Goal: Book appointment/travel/reservation

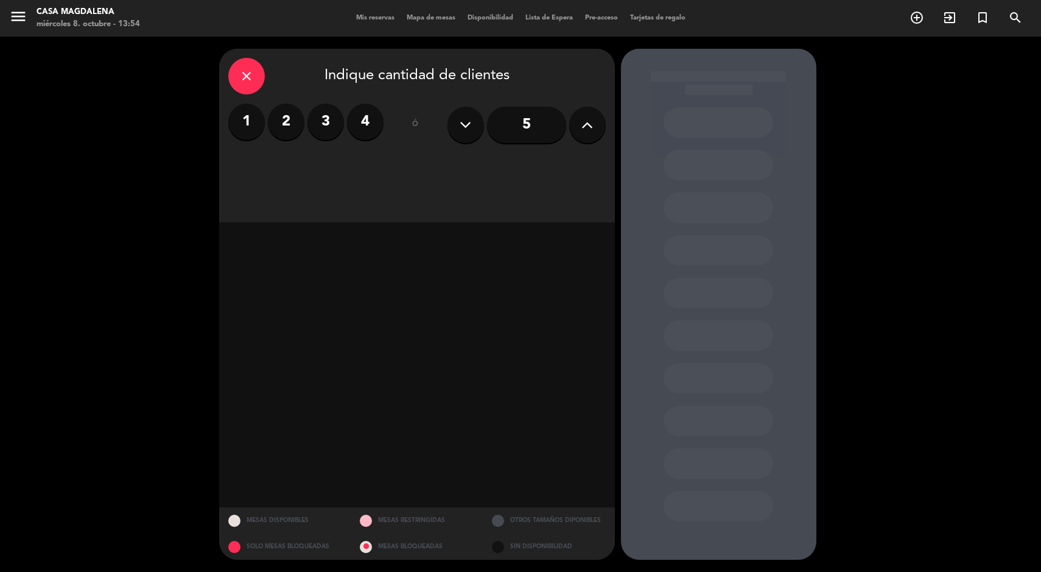
click at [317, 116] on label "3" at bounding box center [326, 122] width 37 height 37
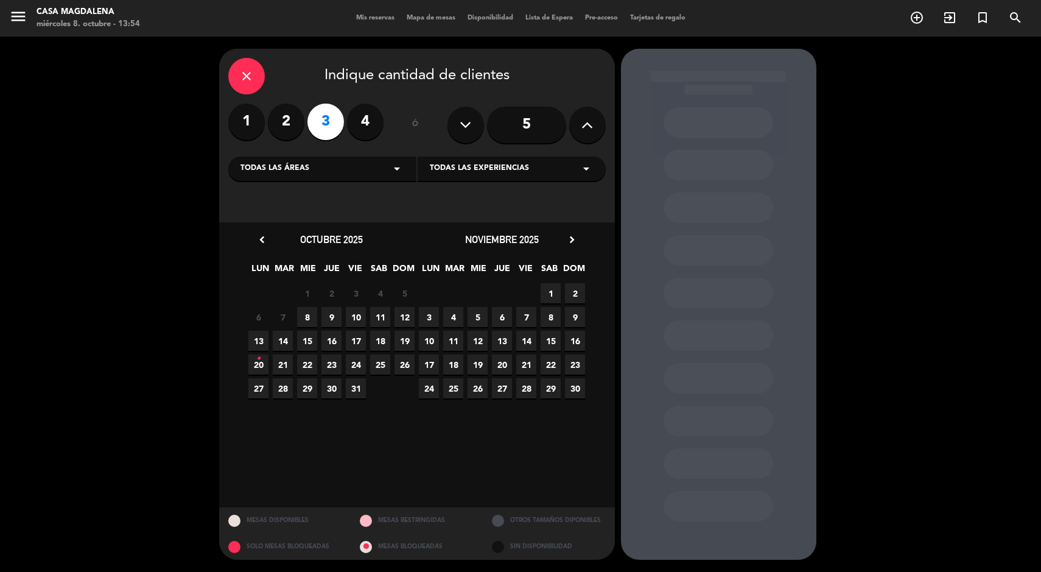
click at [258, 341] on span "13" at bounding box center [258, 341] width 20 height 20
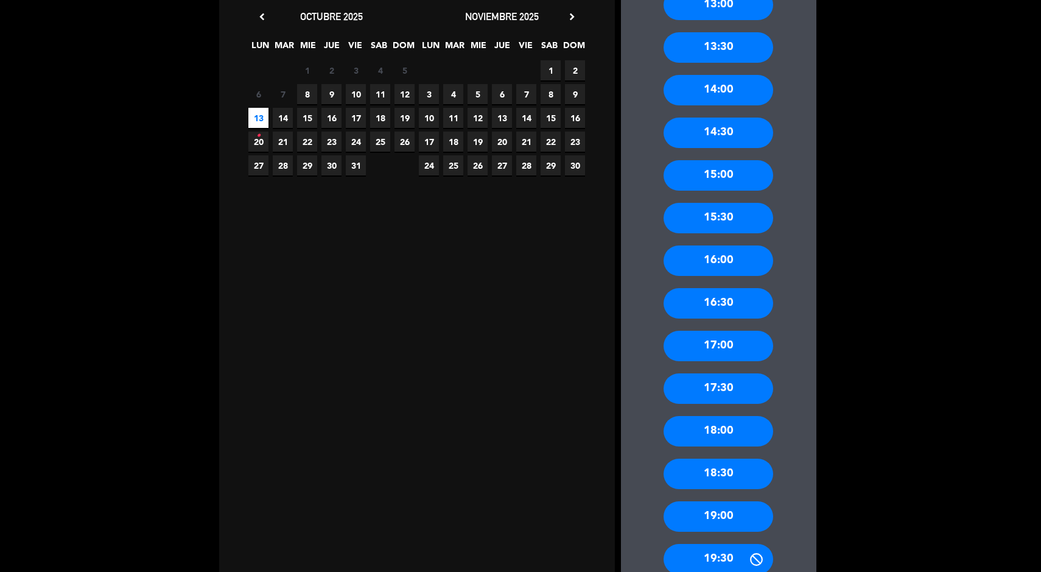
scroll to position [127, 0]
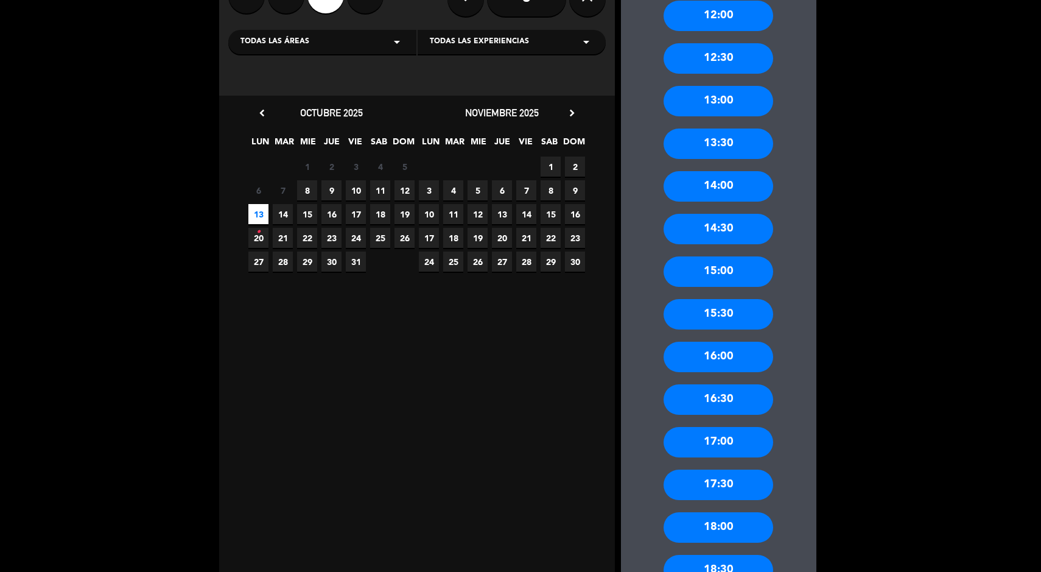
click at [307, 166] on span "1" at bounding box center [307, 167] width 20 height 20
click at [307, 189] on span "8" at bounding box center [307, 190] width 20 height 20
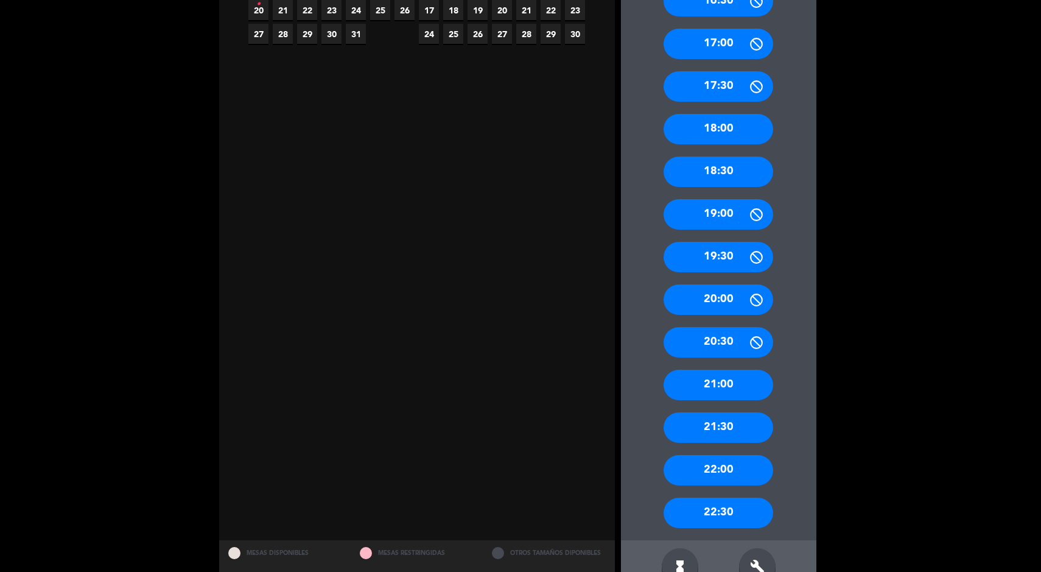
scroll to position [355, 0]
click at [750, 383] on div "21:00" at bounding box center [719, 384] width 110 height 30
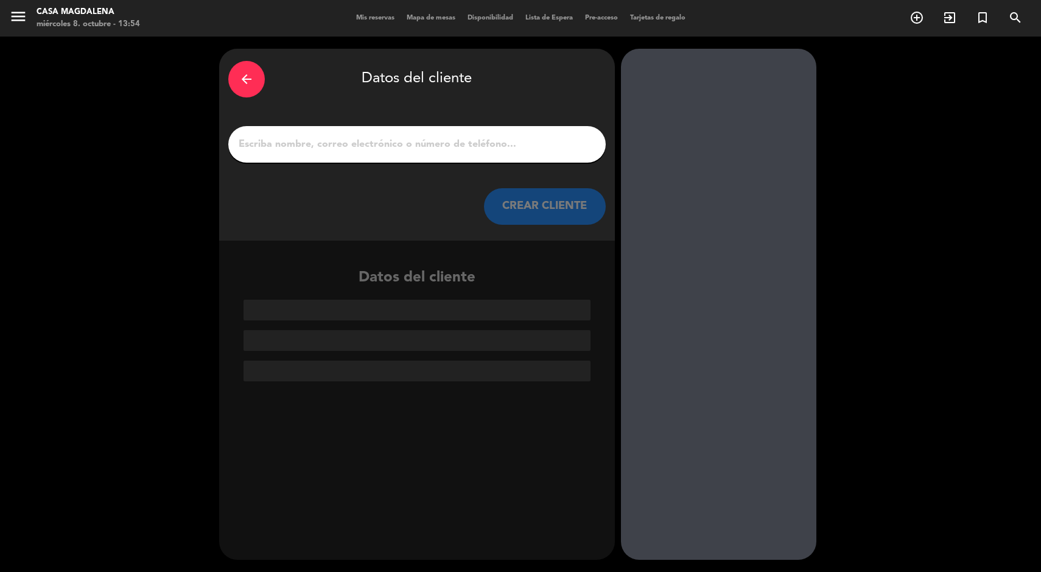
scroll to position [0, 0]
paste input "[PERSON_NAME] [PERSON_NAME]"
type input "[PERSON_NAME] [PERSON_NAME]"
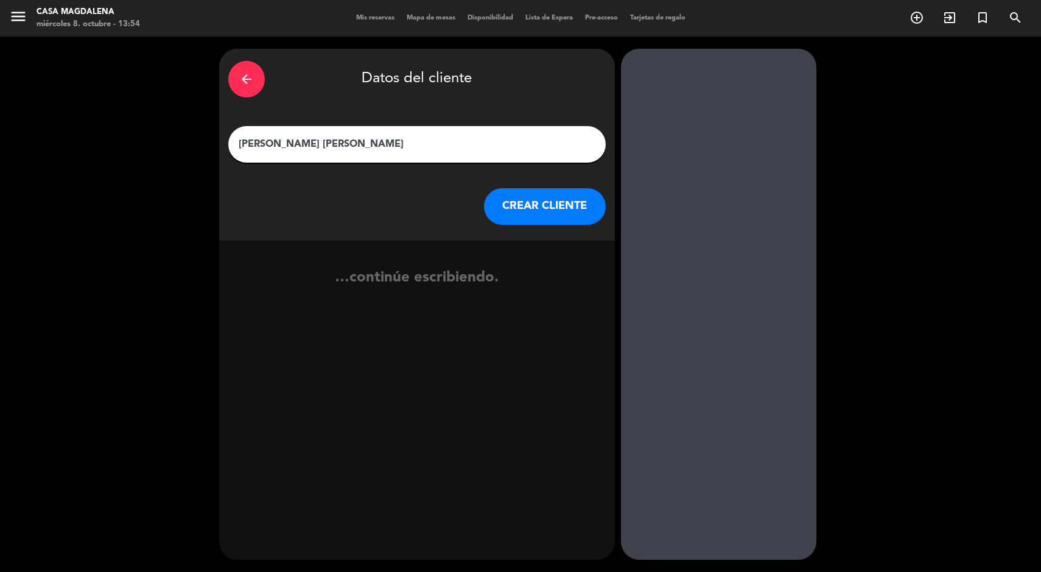
click at [548, 213] on button "CREAR CLIENTE" at bounding box center [545, 206] width 122 height 37
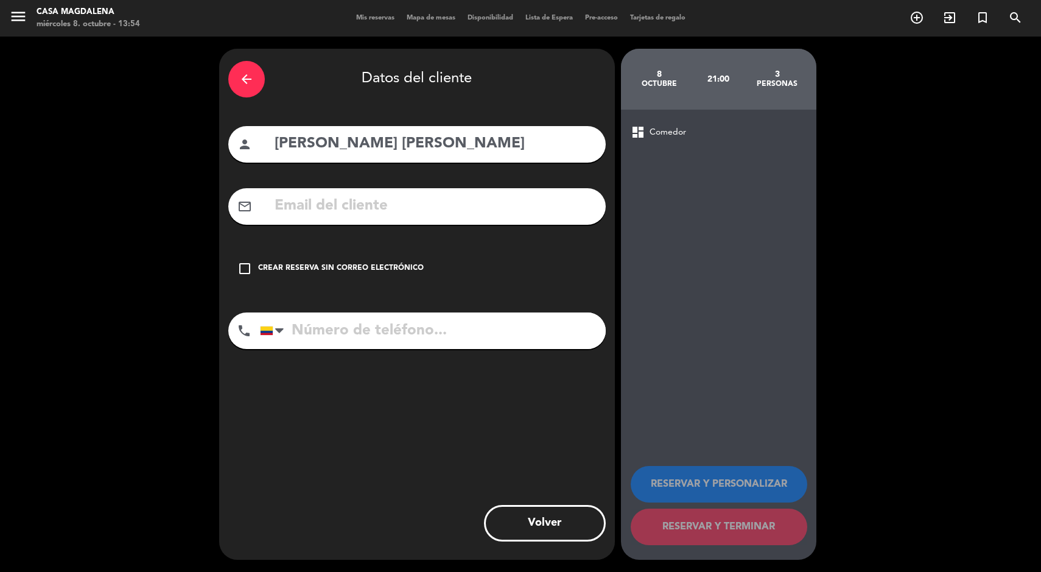
click at [347, 270] on div "Crear reserva sin correo electrónico" at bounding box center [341, 268] width 166 height 12
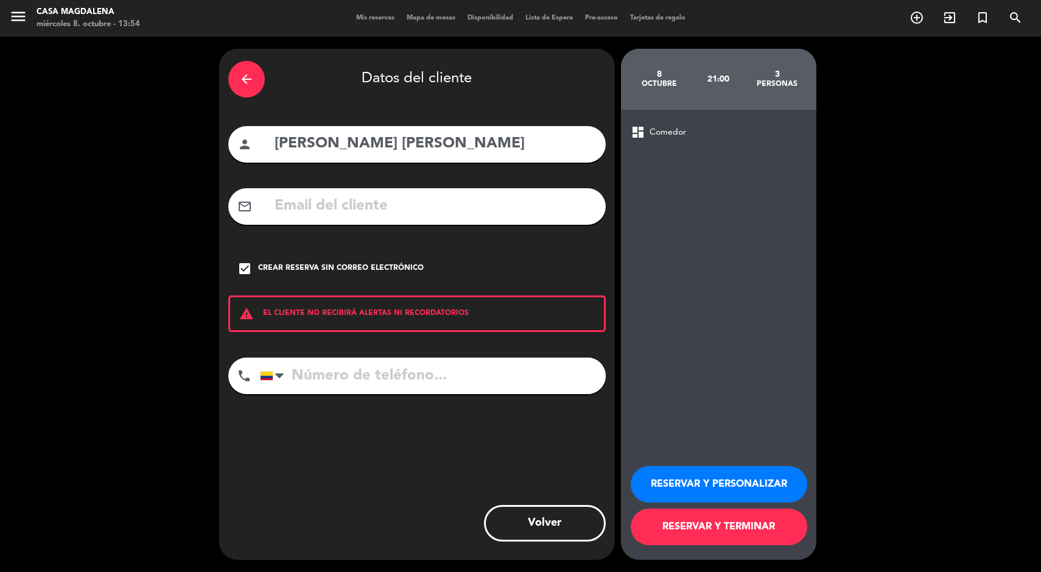
click at [417, 390] on input "tel" at bounding box center [433, 375] width 346 height 37
type input "3003047904"
click at [1003, 296] on div "arrow_back Datos del cliente person [PERSON_NAME] [PERSON_NAME] mail_outline ch…" at bounding box center [520, 304] width 1041 height 535
click at [768, 521] on button "RESERVAR Y TERMINAR" at bounding box center [719, 527] width 177 height 37
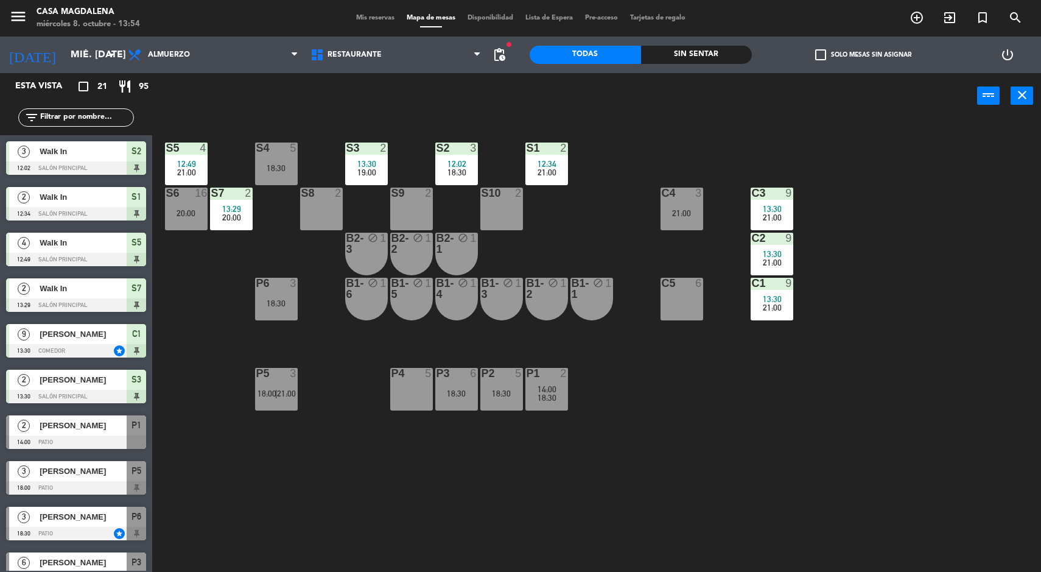
click at [670, 213] on div "21:00" at bounding box center [682, 213] width 43 height 9
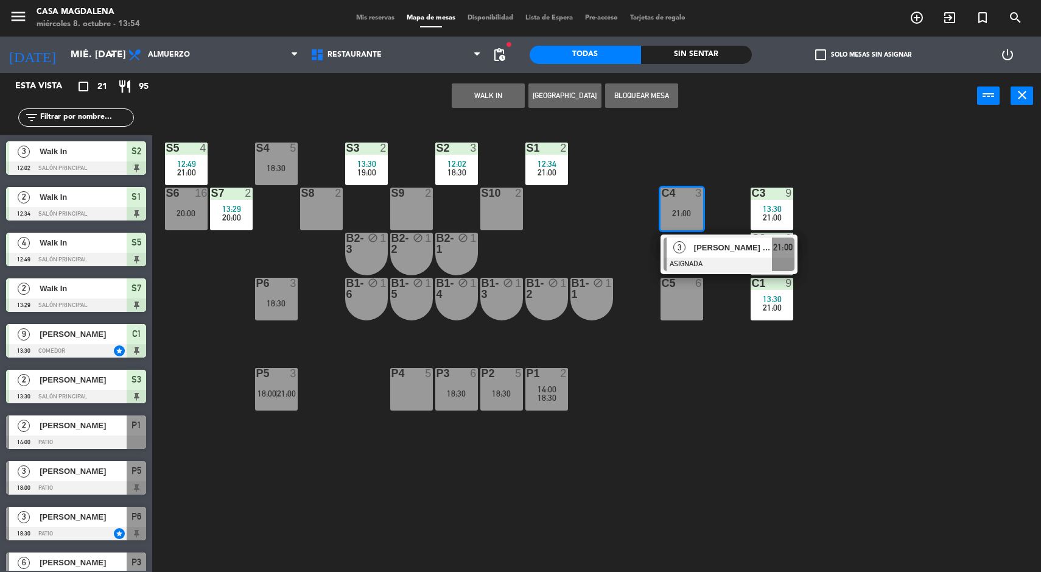
click at [737, 251] on span "[PERSON_NAME] [PERSON_NAME]" at bounding box center [733, 247] width 78 height 13
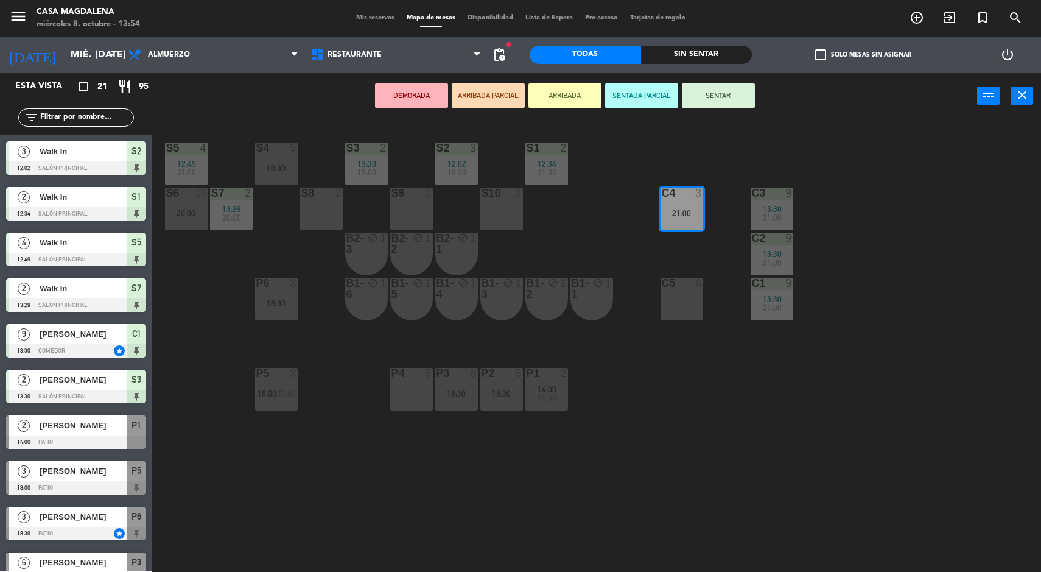
click at [409, 402] on div "P4 5" at bounding box center [411, 389] width 43 height 43
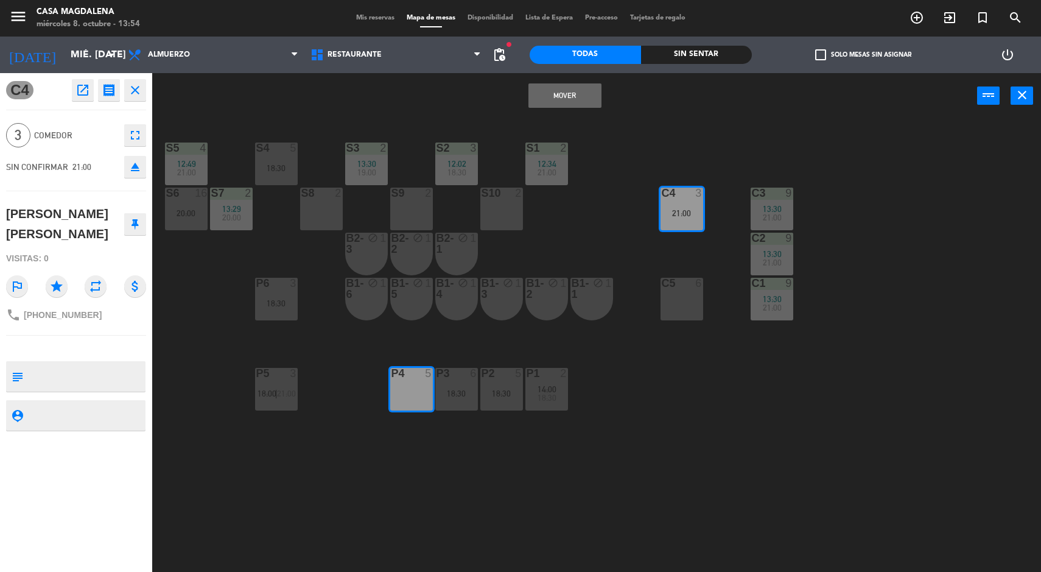
click at [556, 102] on button "Mover" at bounding box center [565, 95] width 73 height 24
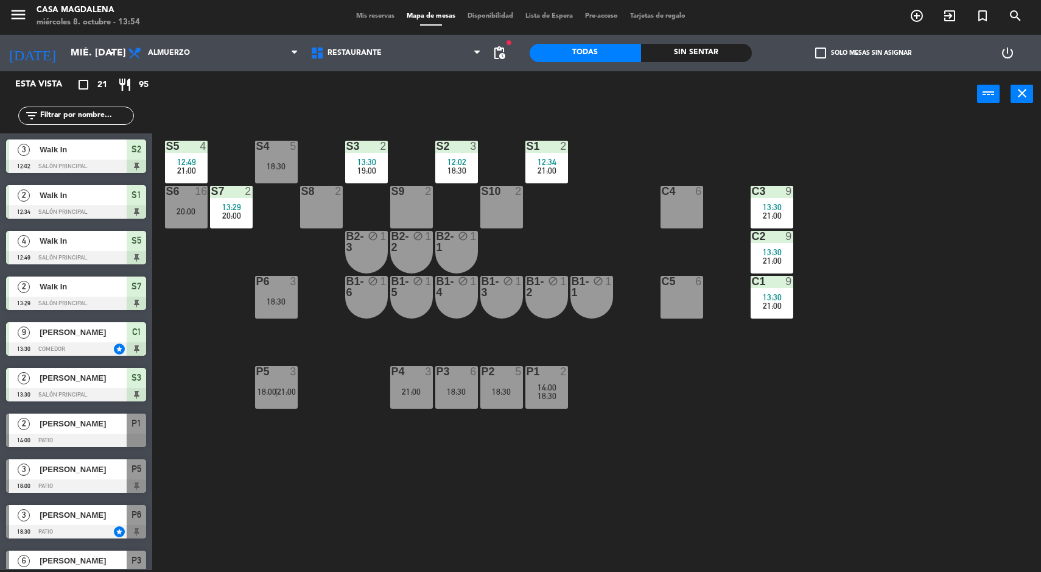
scroll to position [250, 0]
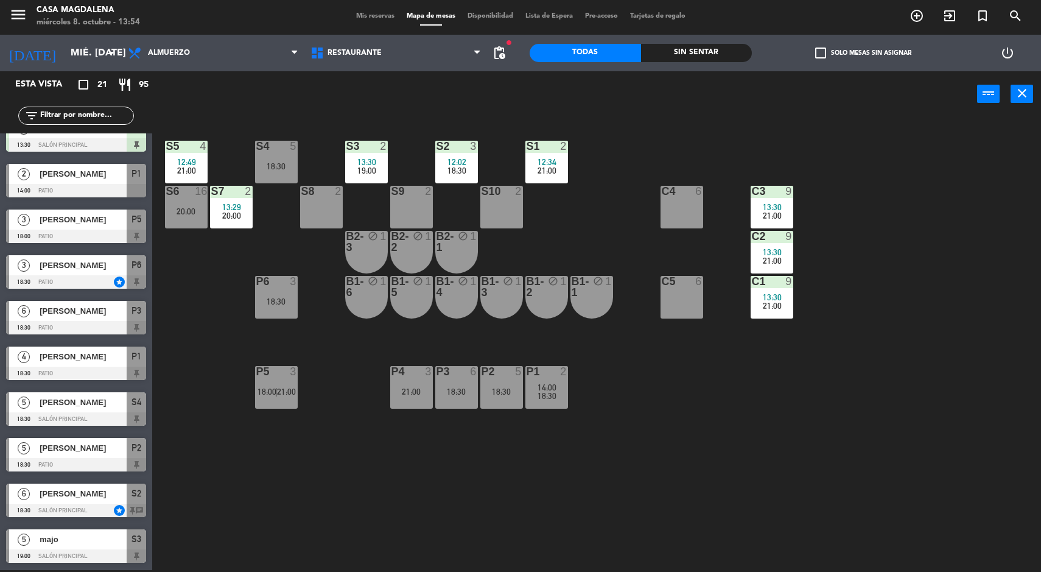
click at [357, 435] on div "S5 4 12:49 21:00 S4 5 18:30 S3 2 13:30 19:00 S2 3 12:02 18:30 S1 2 12:34 21:00 …" at bounding box center [602, 345] width 879 height 453
click at [413, 457] on div "S5 4 12:49 21:00 S4 5 18:30 S3 2 13:30 19:00 S2 3 12:02 18:30 S1 2 12:34 21:00 …" at bounding box center [602, 345] width 879 height 453
click at [562, 387] on div "14:00" at bounding box center [547, 387] width 43 height 9
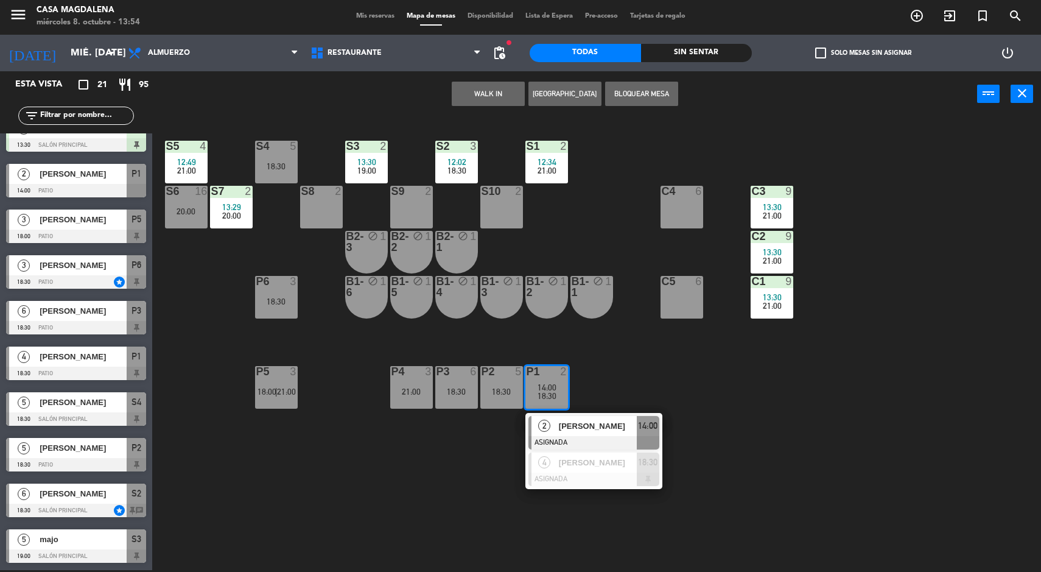
click at [571, 431] on span "[PERSON_NAME]" at bounding box center [598, 426] width 78 height 13
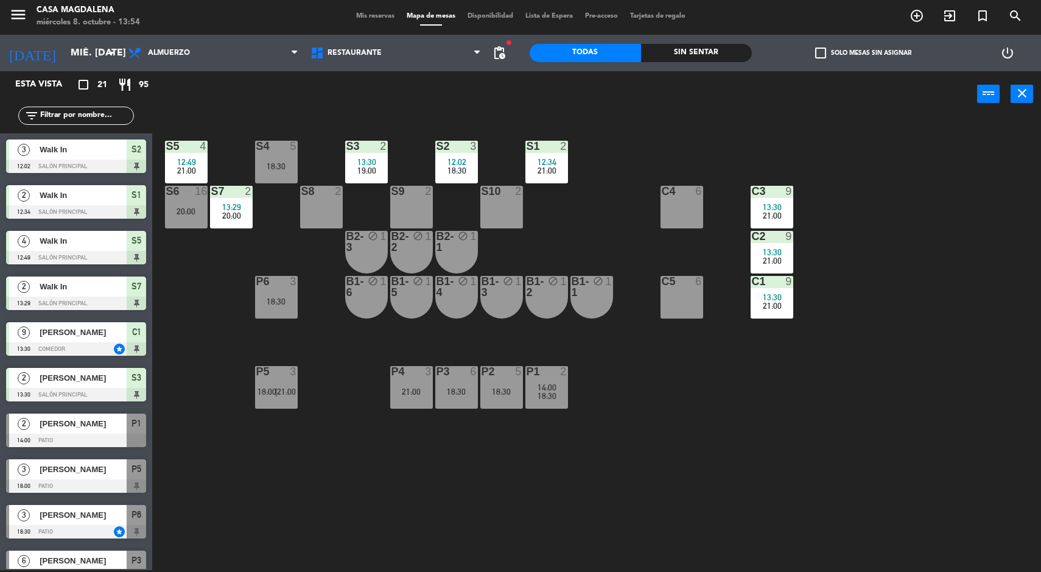
click at [536, 496] on div "S5 4 12:49 21:00 S4 5 18:30 S3 2 13:30 19:00 S2 3 12:02 18:30 S1 2 12:34 21:00 …" at bounding box center [602, 345] width 879 height 453
click at [553, 395] on span "18:30" at bounding box center [547, 396] width 19 height 10
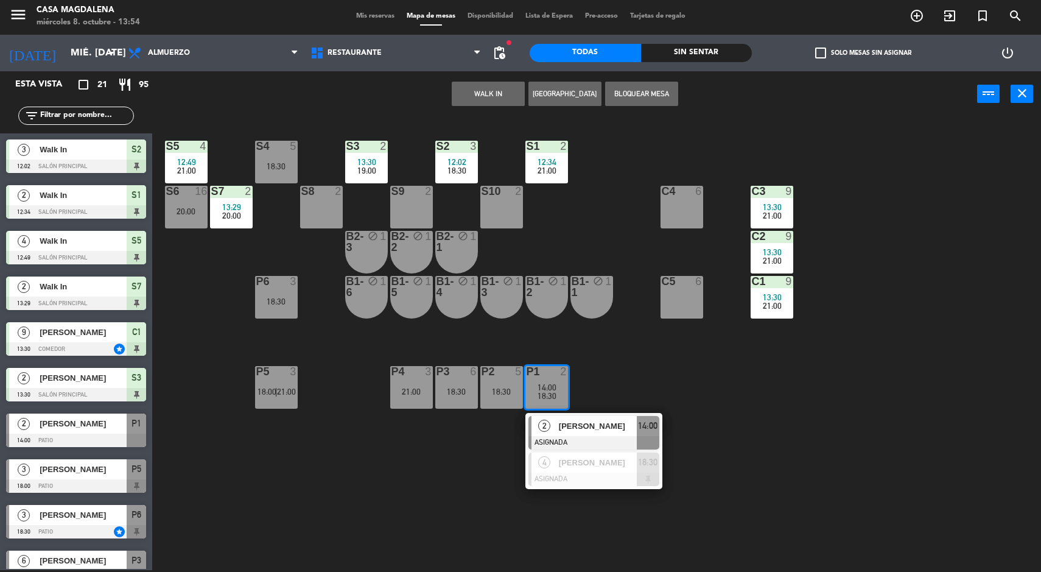
click at [575, 430] on span "[PERSON_NAME]" at bounding box center [598, 426] width 78 height 13
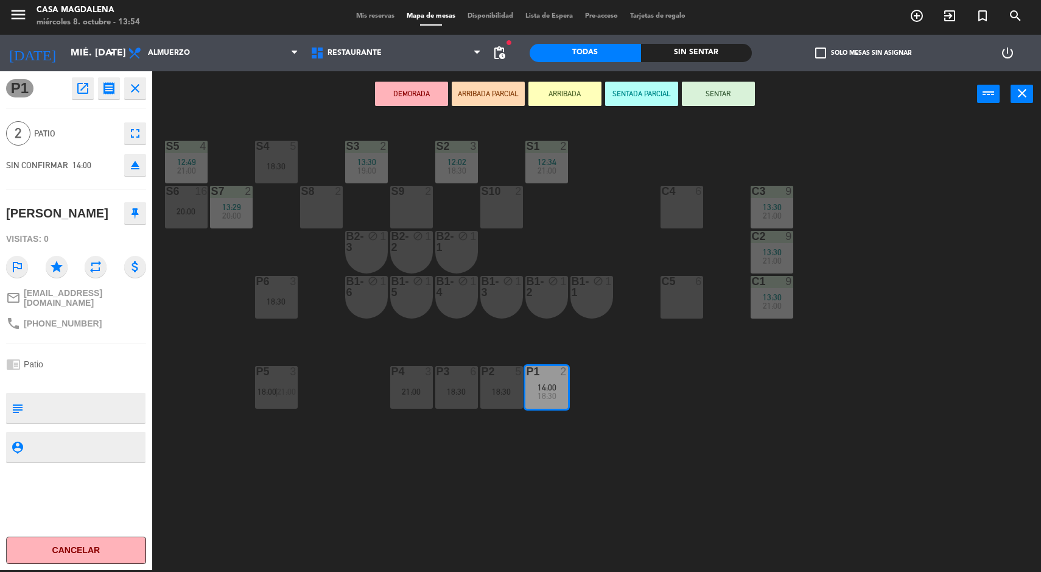
click at [276, 159] on div "S4 5 18:30" at bounding box center [276, 162] width 43 height 43
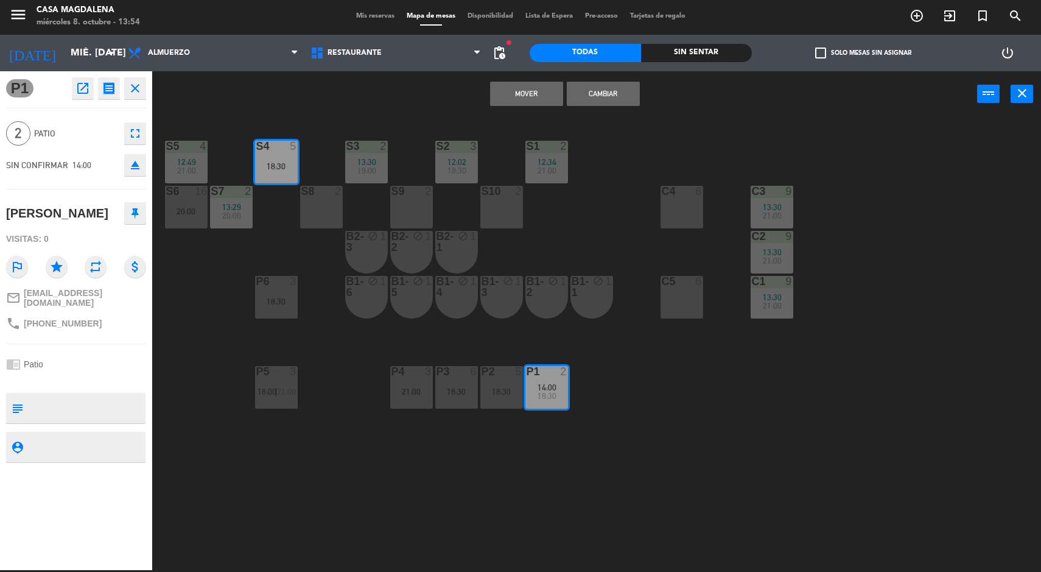
click at [526, 93] on button "Mover" at bounding box center [526, 94] width 73 height 24
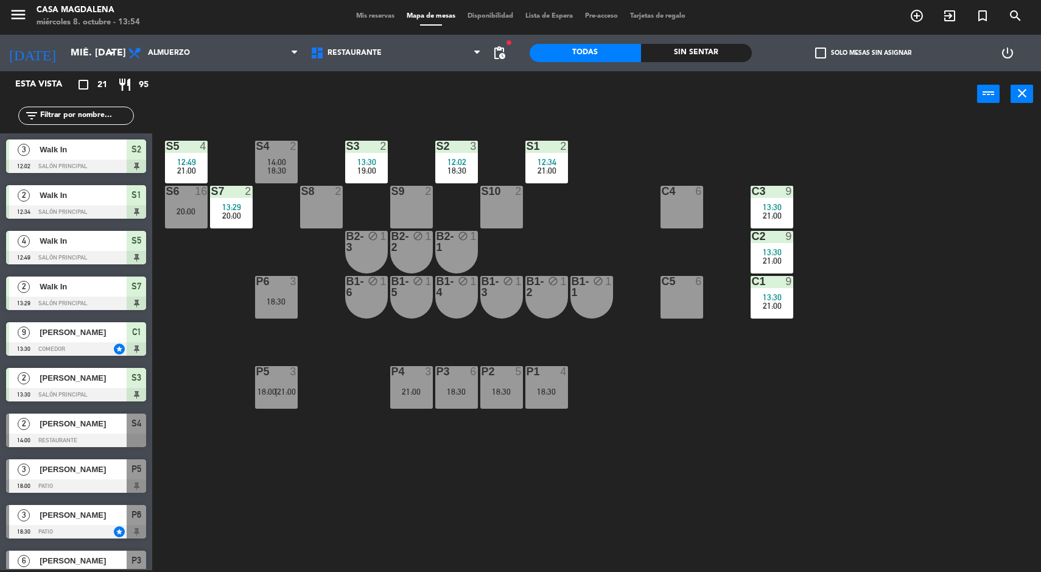
click at [65, 61] on input "mié. [DATE]" at bounding box center [129, 53] width 128 height 24
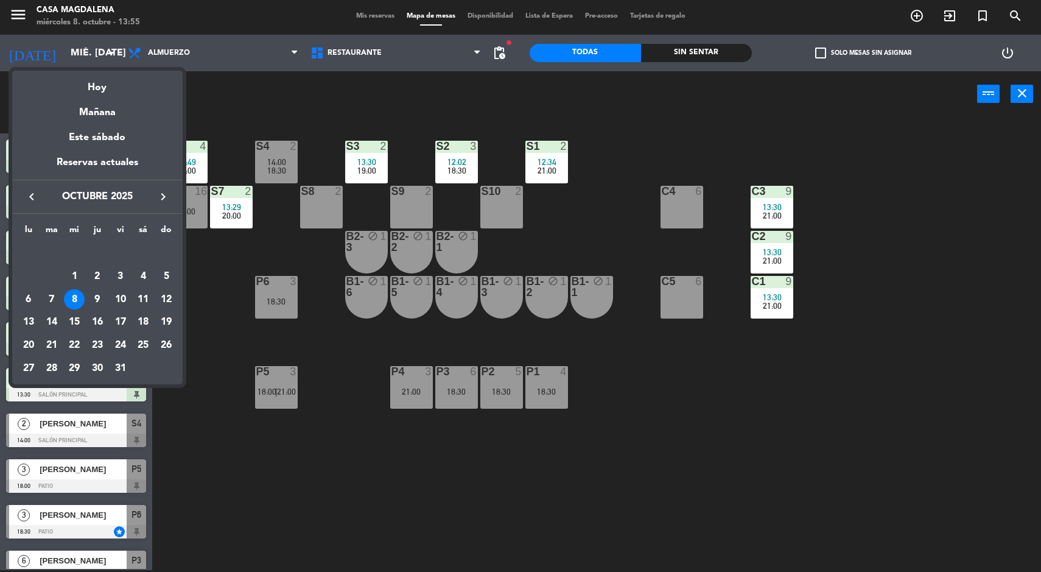
click at [94, 311] on td "16" at bounding box center [97, 322] width 23 height 23
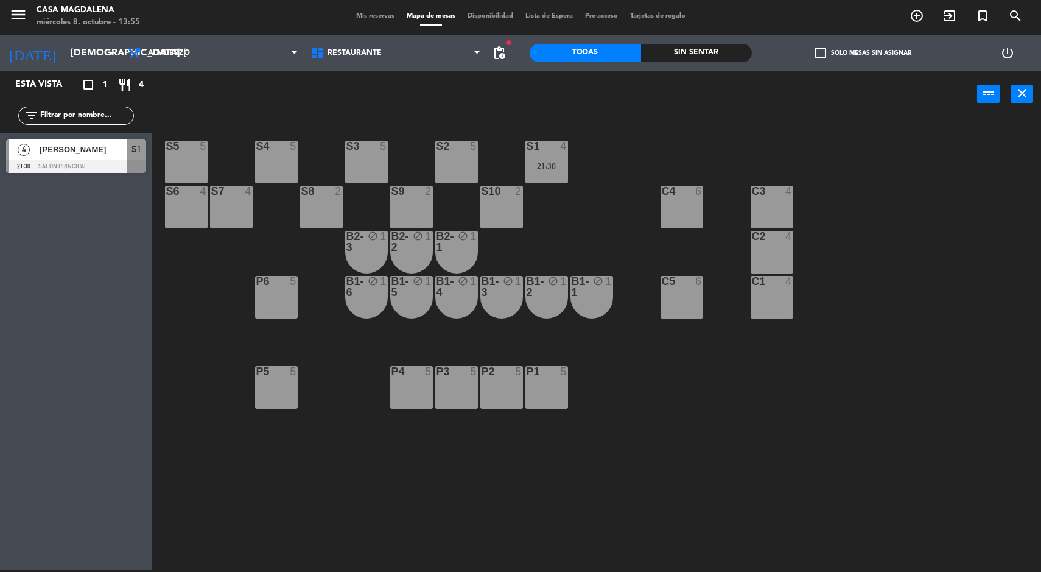
click at [76, 51] on input "[DEMOGRAPHIC_DATA] [DATE]" at bounding box center [129, 53] width 128 height 24
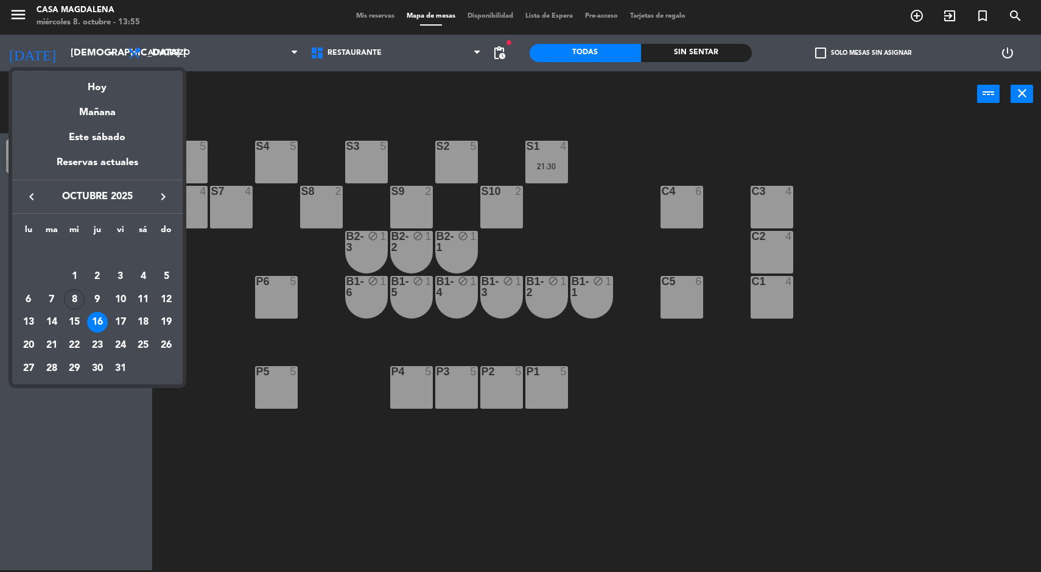
click at [97, 297] on div "9" at bounding box center [97, 299] width 21 height 21
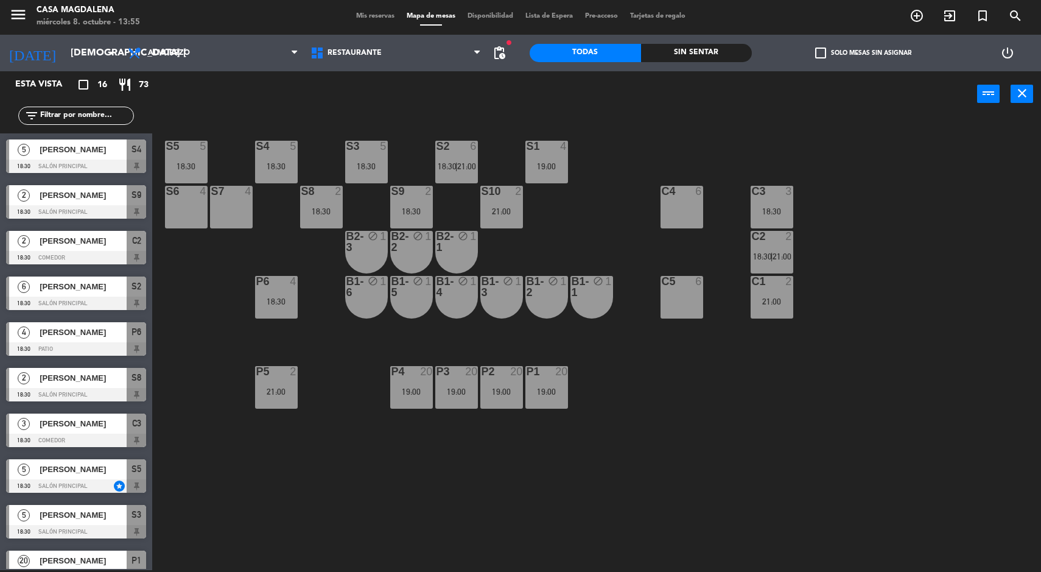
click at [78, 58] on input "[DEMOGRAPHIC_DATA] [DATE]" at bounding box center [129, 53] width 128 height 24
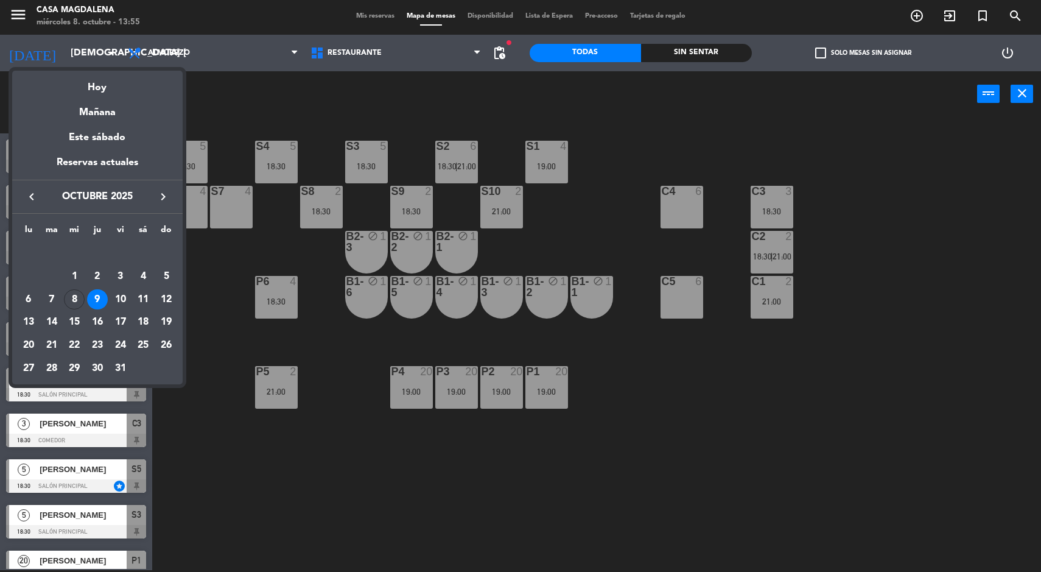
click at [115, 300] on div "10" at bounding box center [120, 299] width 21 height 21
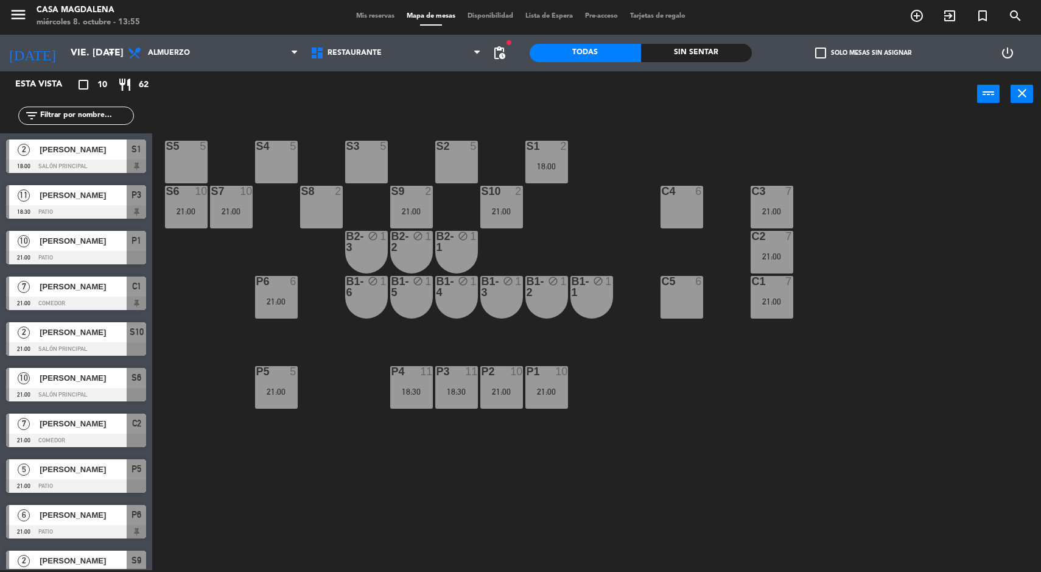
click at [789, 315] on div "C1 7 21:00" at bounding box center [772, 297] width 43 height 43
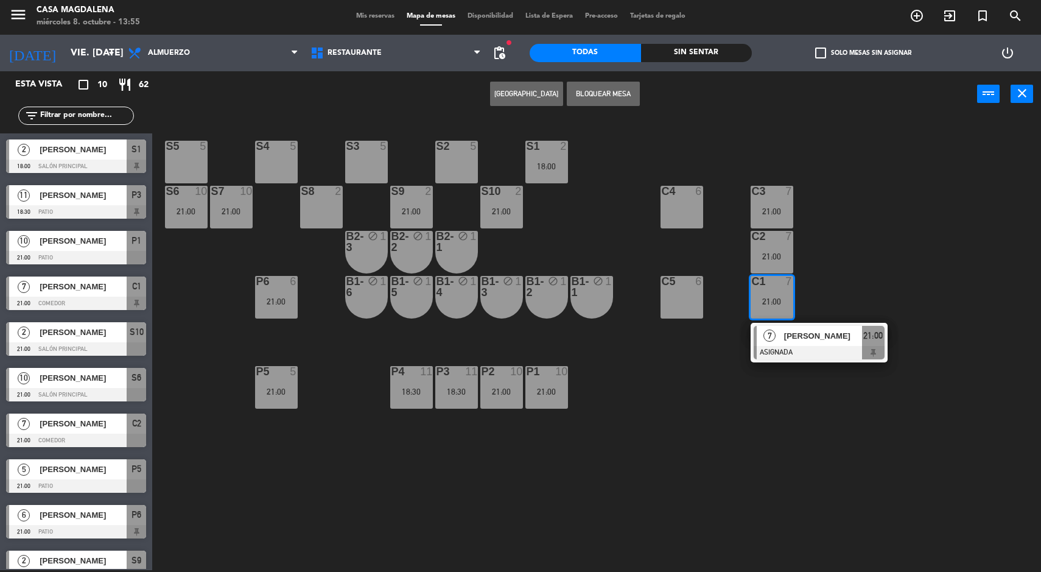
click at [823, 344] on div "[PERSON_NAME]" at bounding box center [822, 336] width 79 height 20
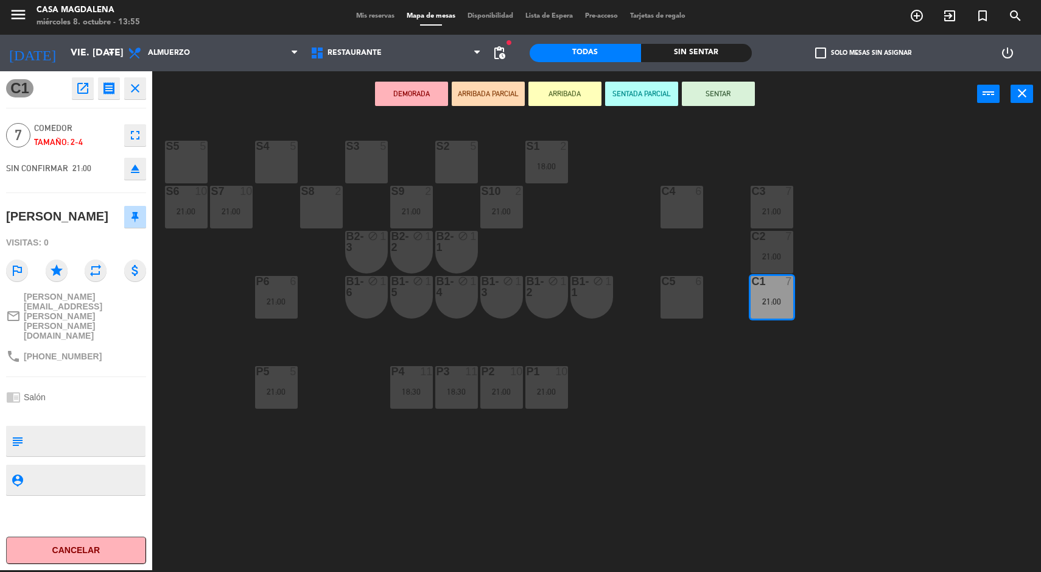
click at [792, 437] on div "S5 5 S4 5 S3 5 S2 5 S1 2 18:00 S6 10 21:00 S7 10 21:00 S8 2 S9 2 21:00 S10 2 21…" at bounding box center [602, 345] width 879 height 453
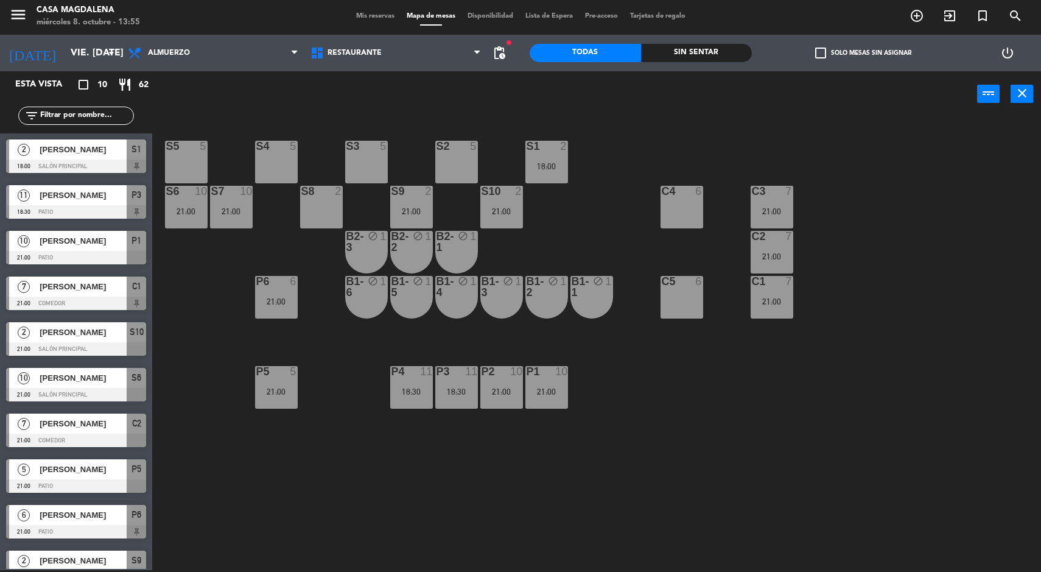
click at [764, 253] on div "21:00" at bounding box center [772, 256] width 43 height 9
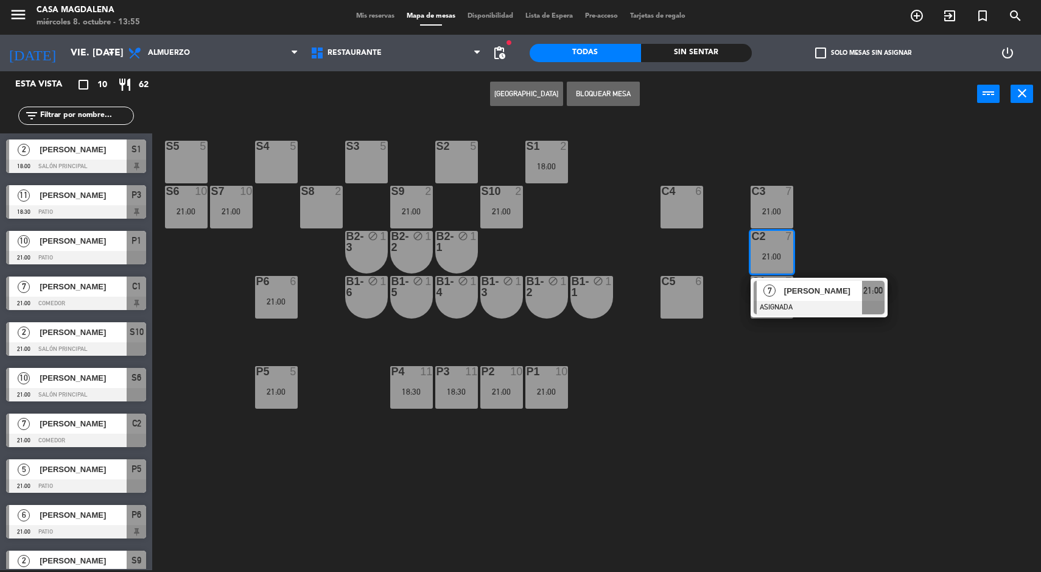
click at [803, 409] on div "S5 5 S4 5 S3 5 S2 5 S1 2 18:00 S6 10 21:00 S7 10 21:00 S8 2 S9 2 21:00 S10 2 21…" at bounding box center [602, 345] width 879 height 453
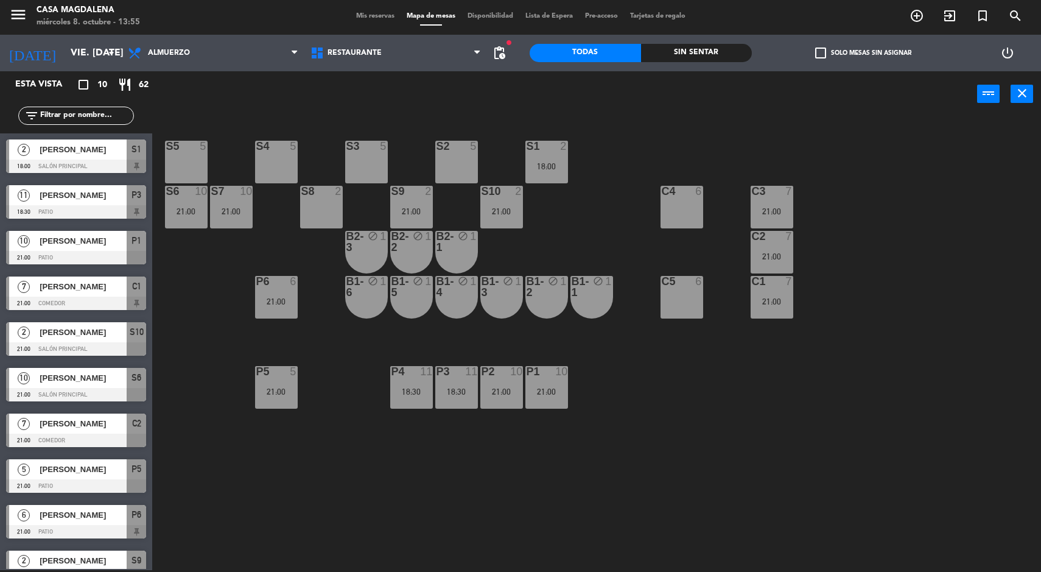
click at [65, 52] on input "vie. [DATE]" at bounding box center [129, 53] width 128 height 24
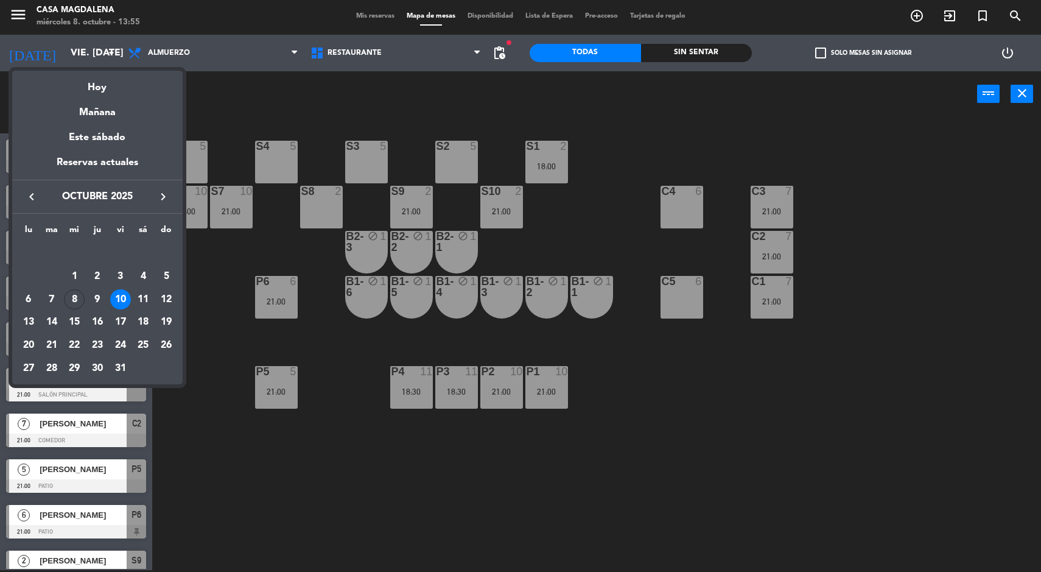
click at [143, 299] on div "11" at bounding box center [143, 299] width 21 height 21
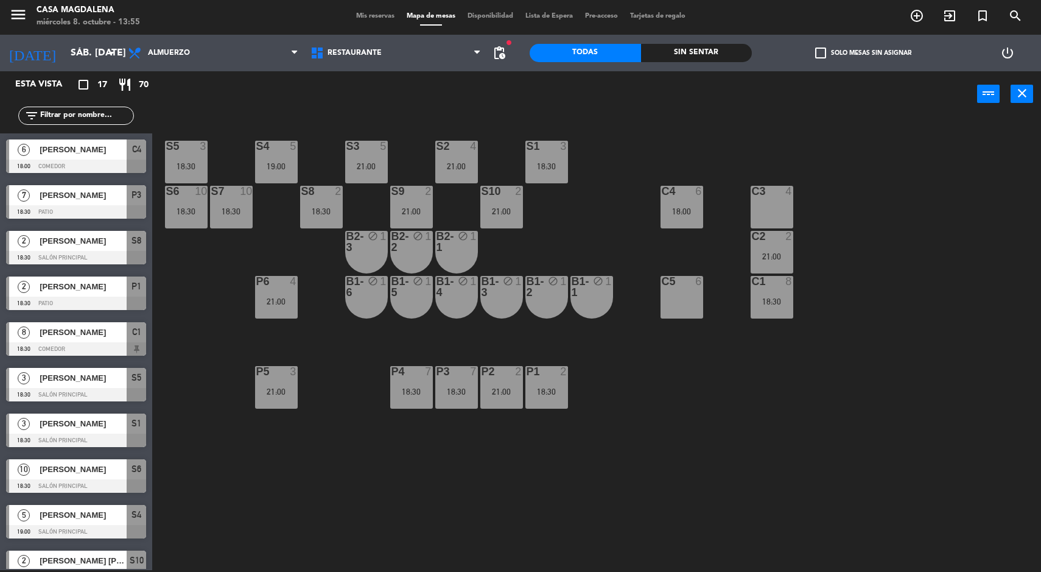
click at [335, 491] on div "S5 3 18:30 S4 5 19:00 S3 5 21:00 S2 4 21:00 S1 3 18:30 S6 10 18:30 S7 10 18:30 …" at bounding box center [602, 345] width 879 height 453
click at [451, 379] on div "P3 7 18:30" at bounding box center [456, 387] width 43 height 43
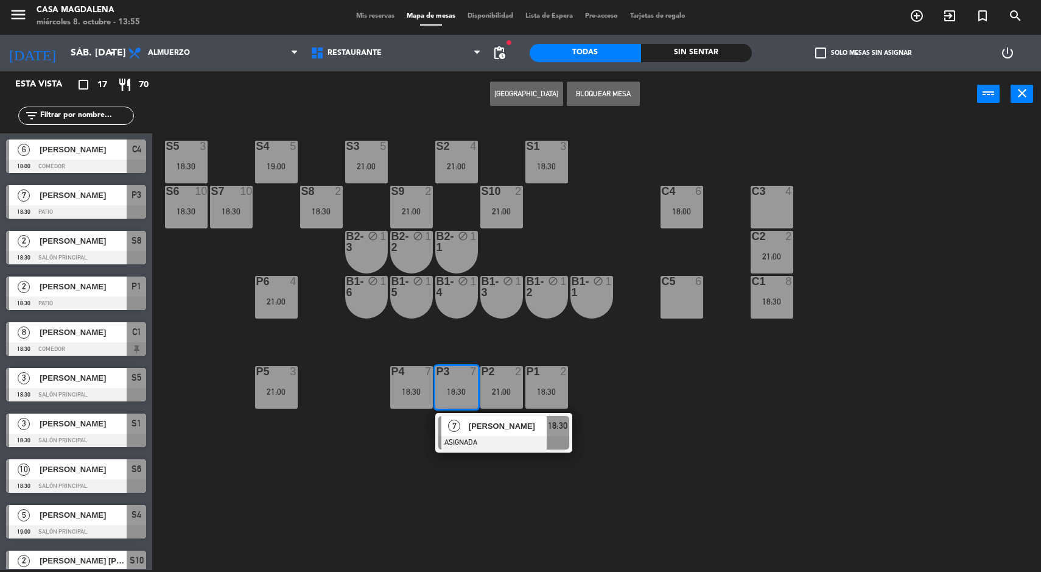
click at [468, 417] on div "[PERSON_NAME]" at bounding box center [507, 426] width 79 height 20
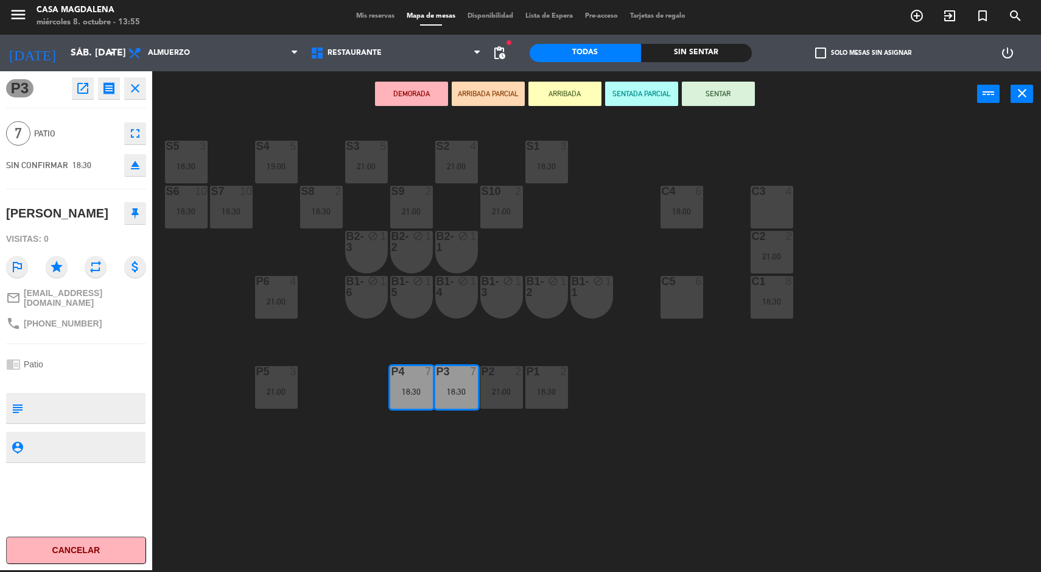
click at [323, 480] on div "S5 3 18:30 S4 5 19:00 S3 5 21:00 S2 4 21:00 S1 3 18:30 S6 10 18:30 S7 10 18:30 …" at bounding box center [602, 345] width 879 height 453
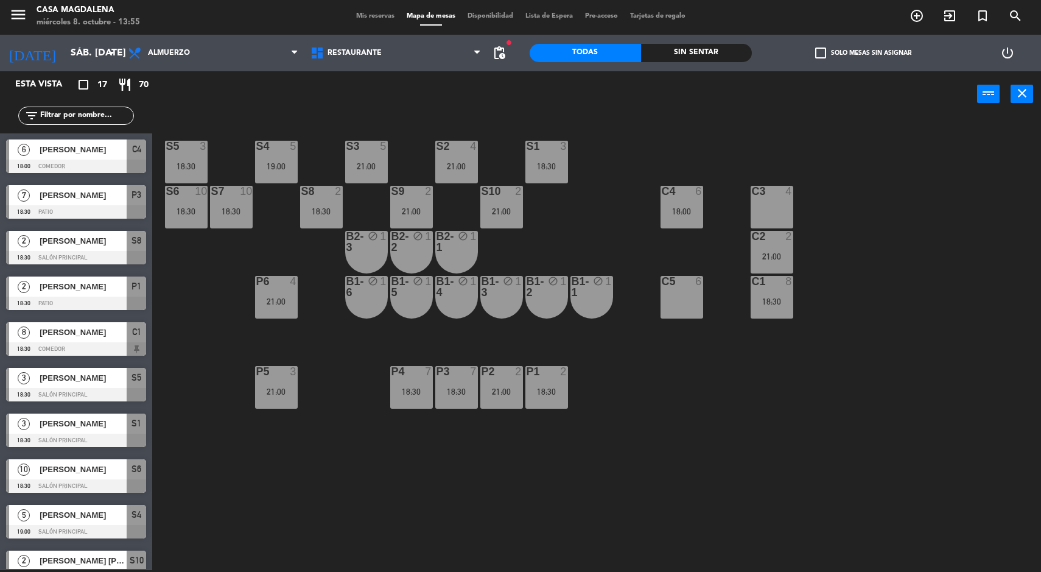
click at [681, 222] on div "C4 6 18:00" at bounding box center [682, 207] width 43 height 43
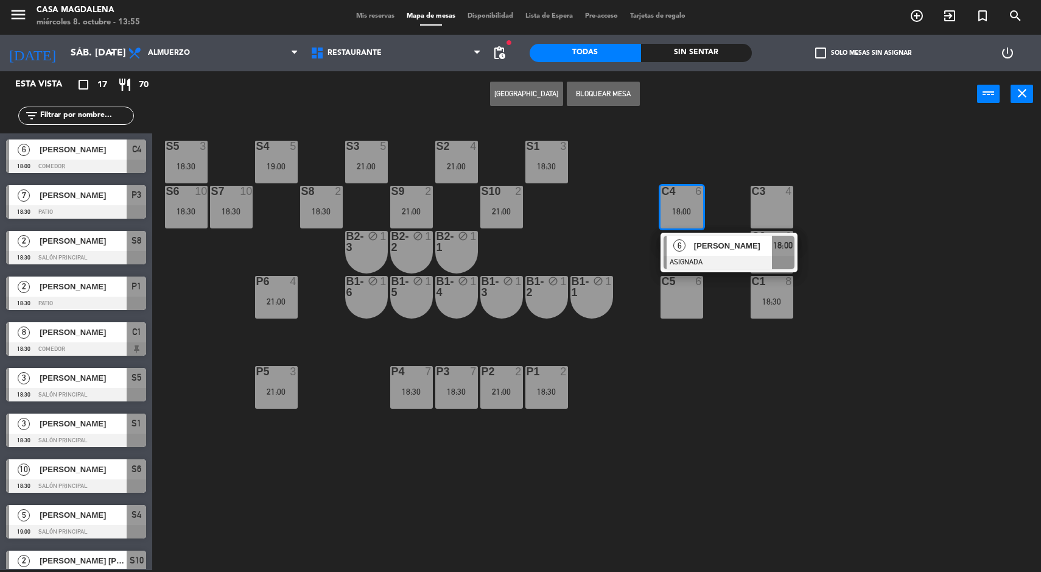
click at [709, 252] on span "[PERSON_NAME]" at bounding box center [733, 245] width 78 height 13
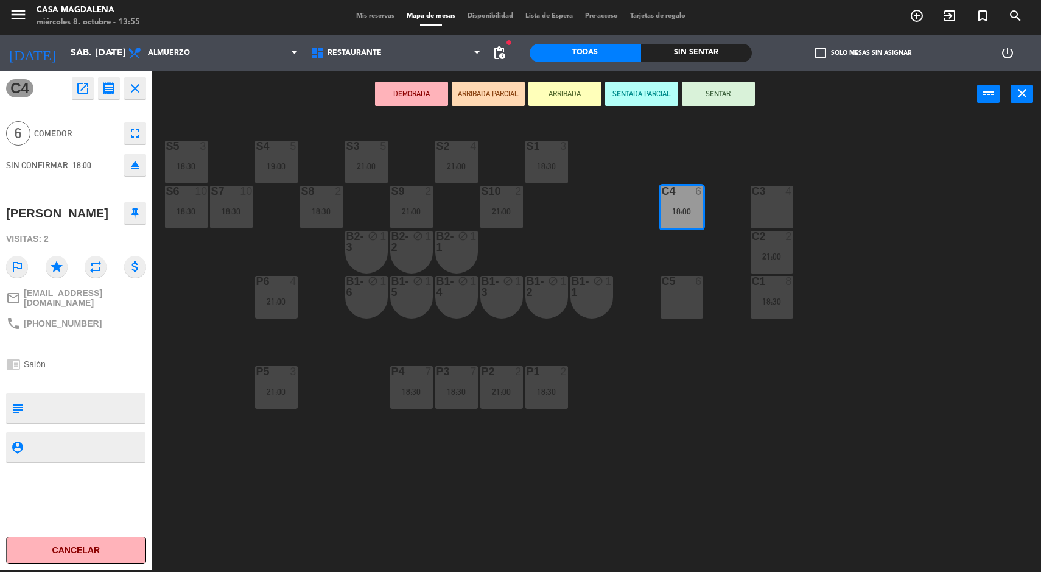
click at [370, 148] on div at bounding box center [366, 146] width 20 height 11
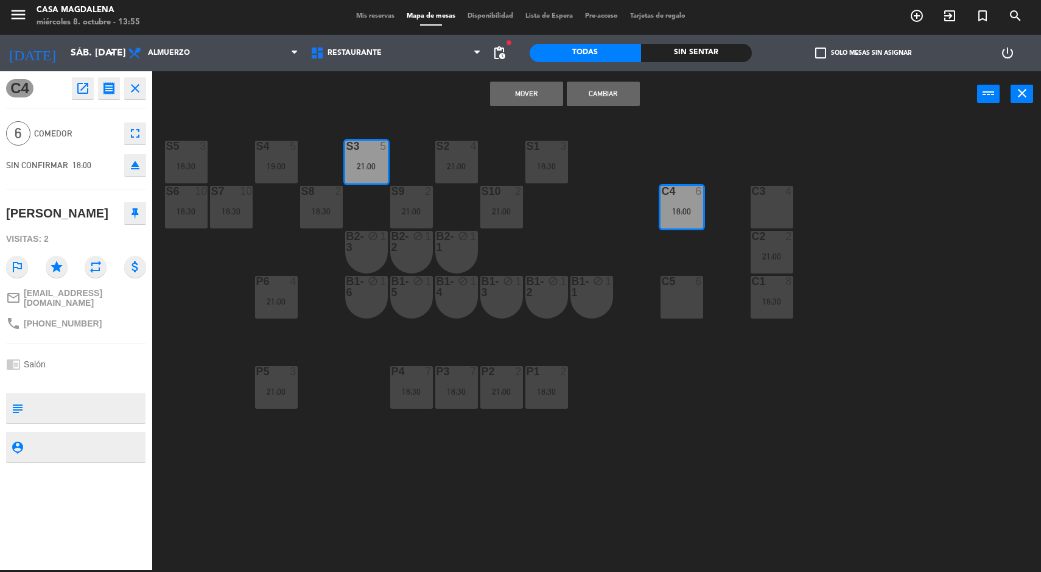
click at [533, 93] on button "Mover" at bounding box center [526, 94] width 73 height 24
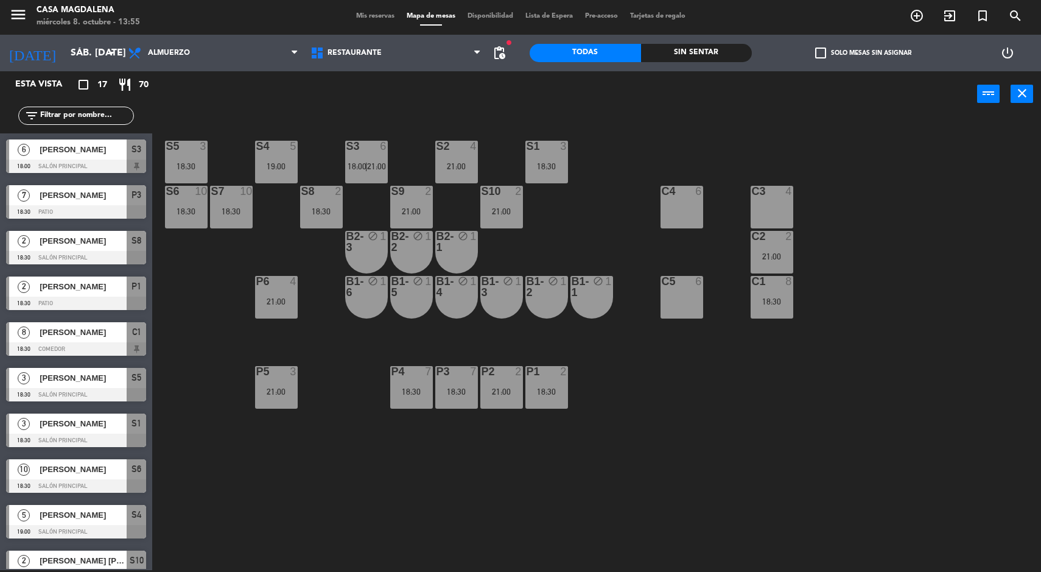
click at [701, 387] on div "S5 3 18:30 S4 5 19:00 S3 6 18:00 | 21:00 S2 4 21:00 S1 3 18:30 S6 10 18:30 S7 1…" at bounding box center [602, 345] width 879 height 453
click at [688, 391] on div "S5 3 18:30 S4 5 19:00 S3 6 18:00 | 21:00 S2 4 21:00 S1 3 18:30 S6 10 18:30 S7 1…" at bounding box center [602, 345] width 879 height 453
click at [65, 54] on input "sáb. [DATE]" at bounding box center [129, 53] width 128 height 24
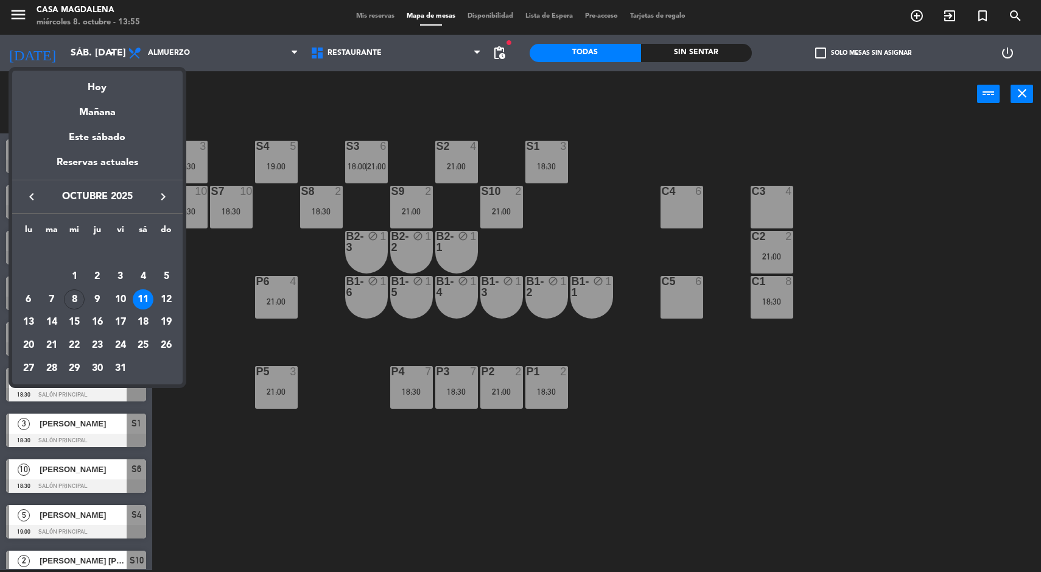
click at [163, 299] on div "12" at bounding box center [166, 299] width 21 height 21
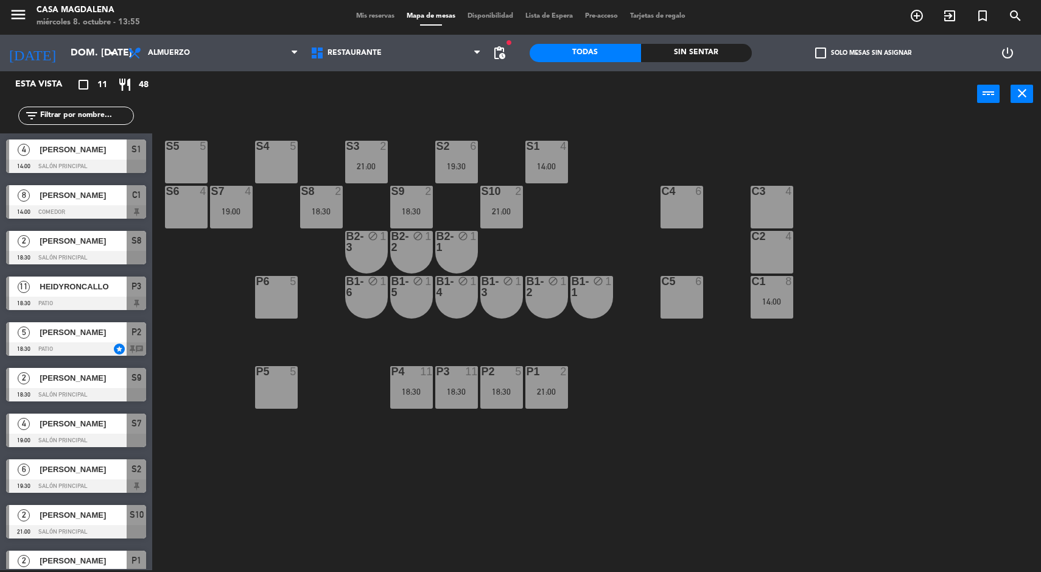
click at [407, 387] on div "18:30" at bounding box center [411, 391] width 43 height 9
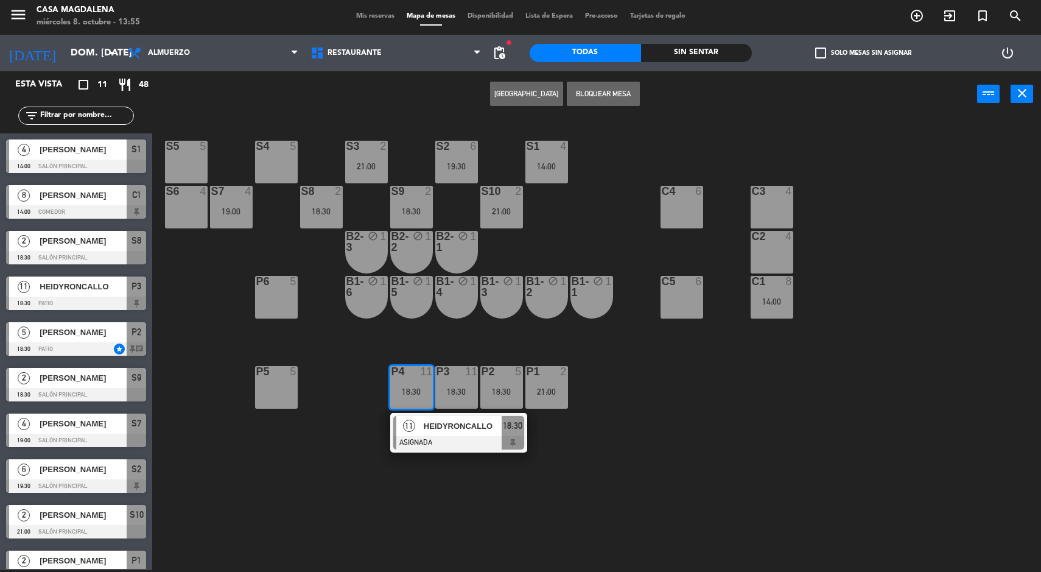
click at [426, 426] on span "HEIDYRONCALLO" at bounding box center [463, 426] width 78 height 13
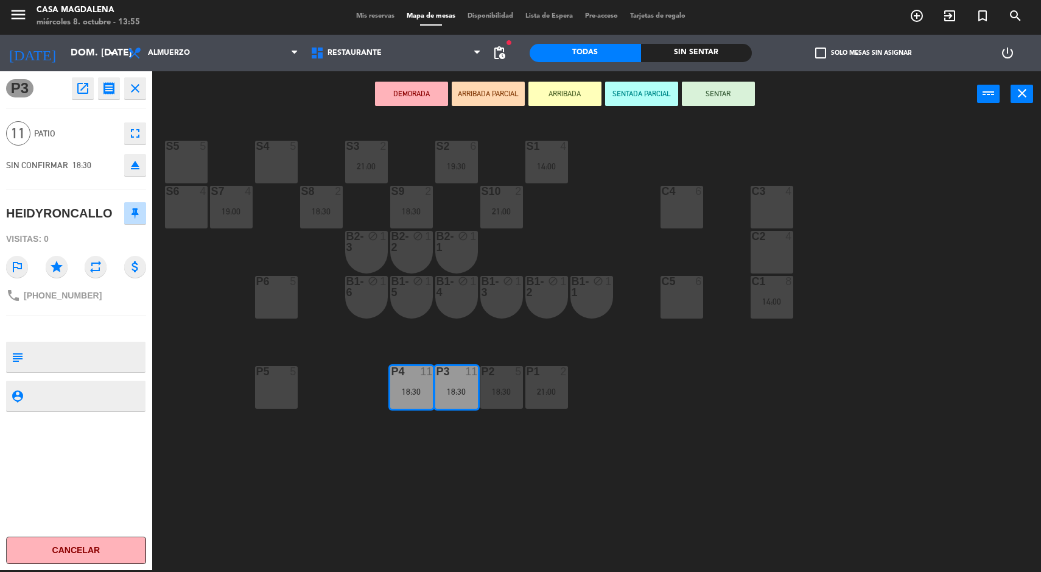
click at [304, 474] on div "S5 5 S4 5 S3 2 21:00 S2 6 19:30 S1 4 14:00 S6 4 S7 4 19:00 S8 2 18:30 S9 2 18:3…" at bounding box center [602, 345] width 879 height 453
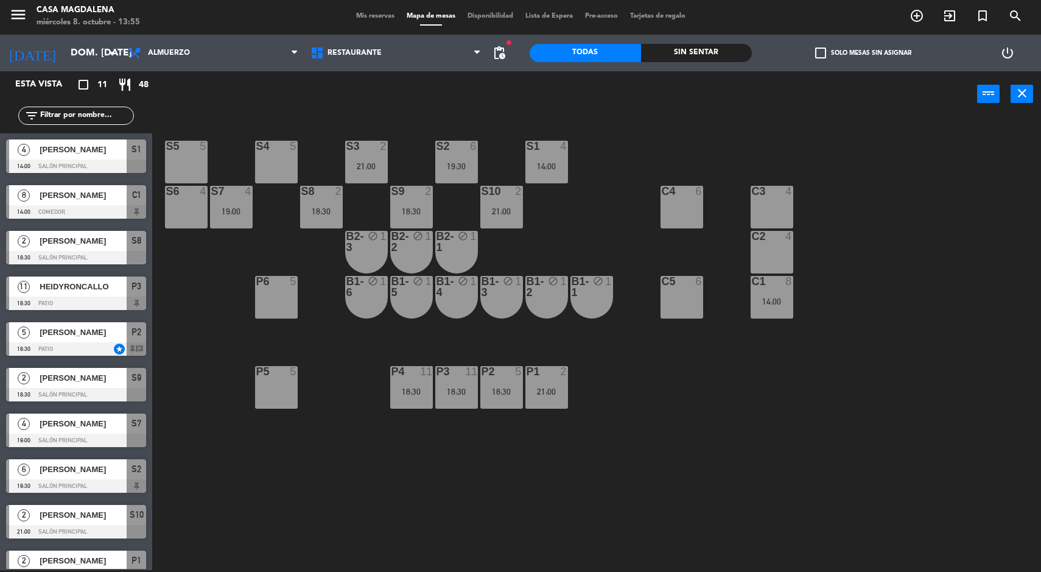
click at [216, 205] on div "S7 4 19:00" at bounding box center [231, 207] width 43 height 43
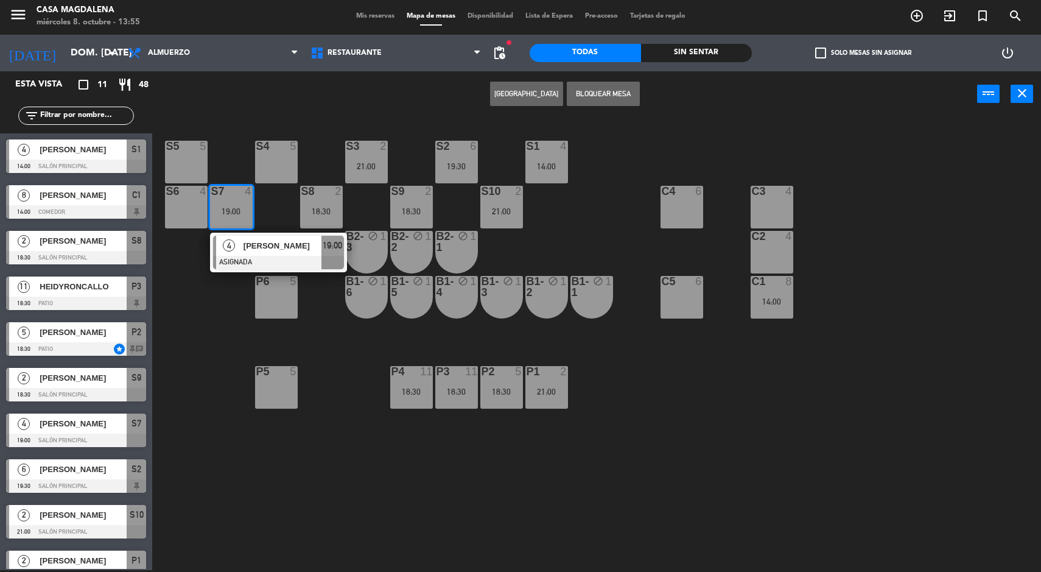
click at [247, 262] on div at bounding box center [278, 262] width 131 height 13
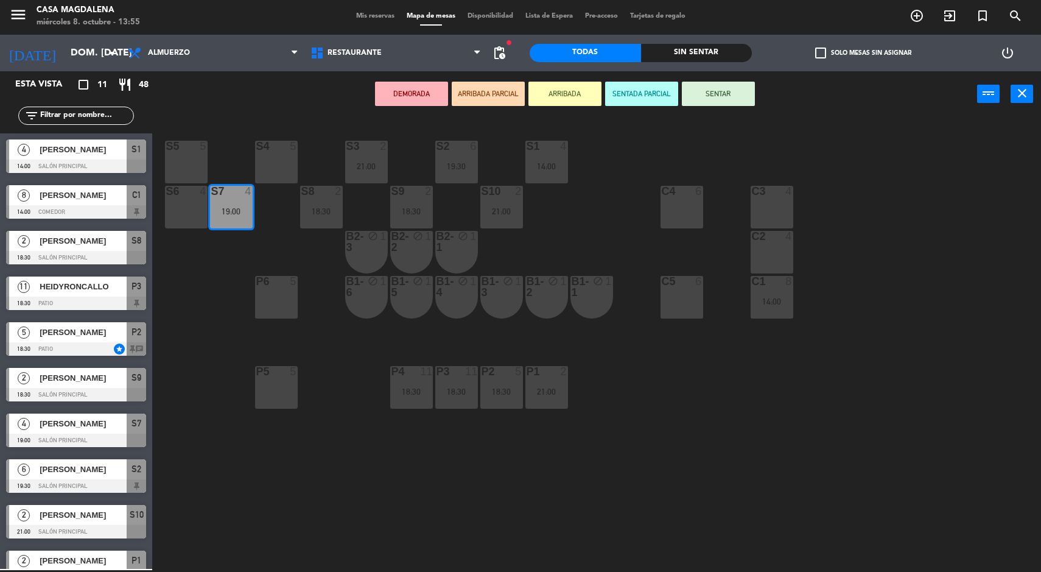
click at [184, 155] on div "S5 5" at bounding box center [186, 162] width 43 height 43
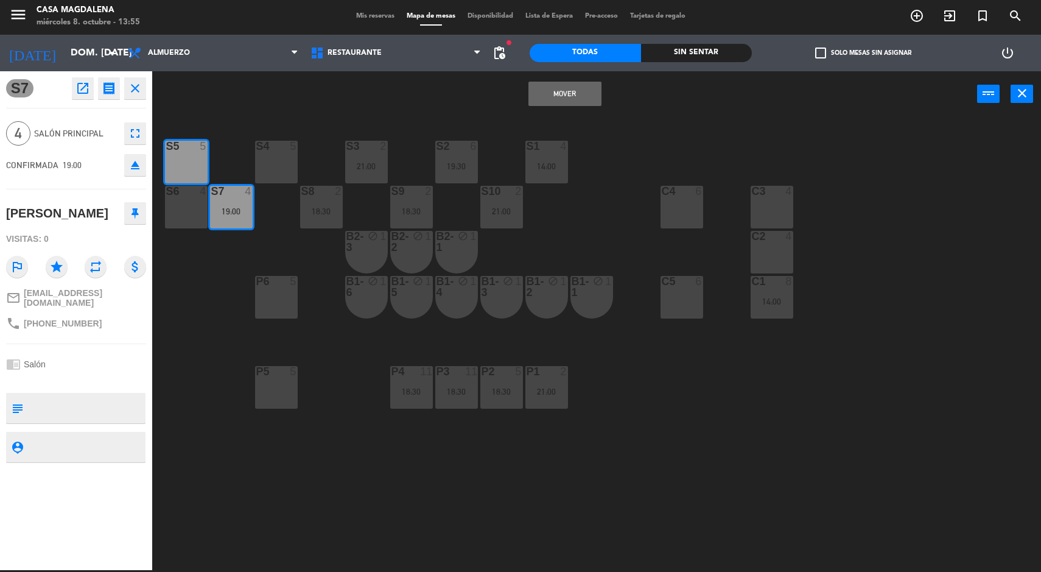
click at [561, 99] on button "Mover" at bounding box center [565, 94] width 73 height 24
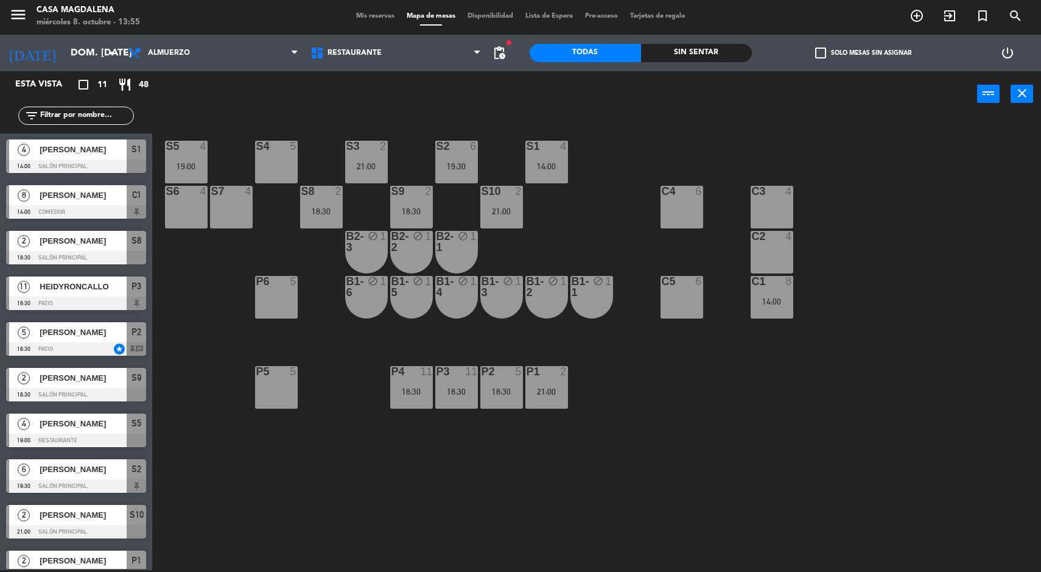
click at [65, 54] on input "dom. [DATE]" at bounding box center [129, 53] width 128 height 24
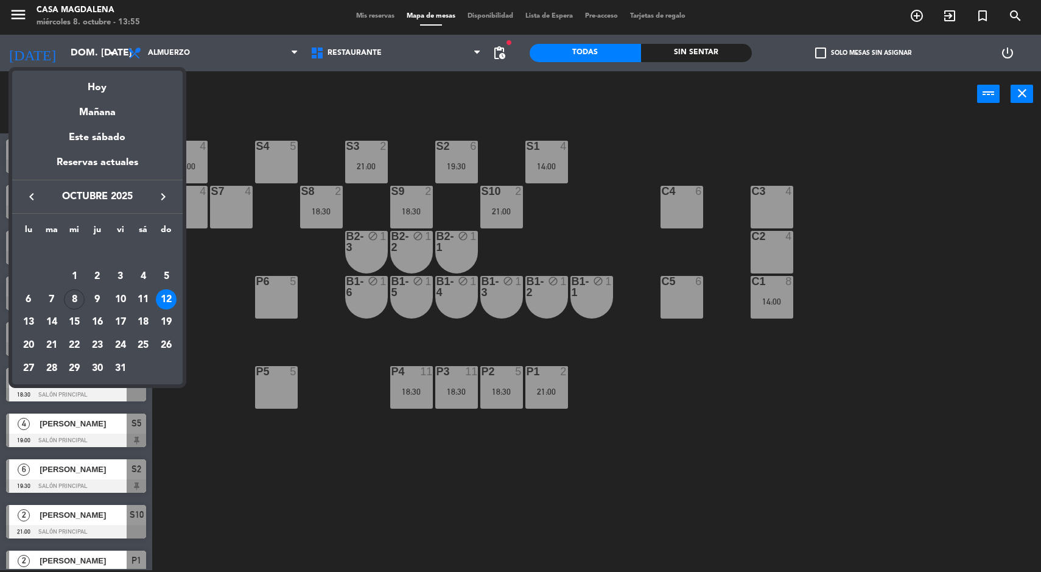
click at [305, 457] on div at bounding box center [520, 286] width 1041 height 572
click at [321, 437] on div "S5 4 19:00 S4 5 S3 2 21:00 S2 6 19:30 S1 4 14:00 S6 4 S7 4 S8 2 18:30 S9 2 18:3…" at bounding box center [602, 345] width 879 height 453
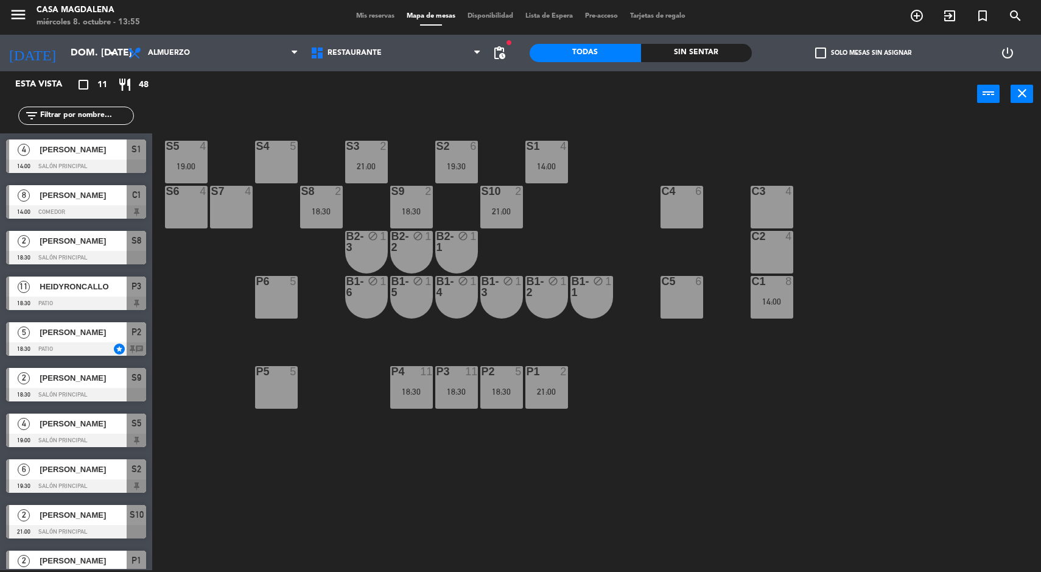
click at [207, 420] on div "S5 4 19:00 S4 5 S3 2 21:00 S2 6 19:30 S1 4 14:00 S6 4 S7 4 S8 2 18:30 S9 2 18:3…" at bounding box center [602, 345] width 879 height 453
click at [641, 435] on div "S5 4 19:00 S4 5 S3 2 21:00 S2 6 19:30 S1 4 14:00 S6 4 S7 4 S8 2 18:30 S9 2 18:3…" at bounding box center [602, 345] width 879 height 453
click at [898, 335] on div "S5 4 19:00 S4 5 S3 2 21:00 S2 6 19:30 S1 4 14:00 S6 4 S7 4 S8 2 18:30 S9 2 18:3…" at bounding box center [602, 345] width 879 height 453
click at [94, 42] on input "dom. [DATE]" at bounding box center [129, 53] width 128 height 24
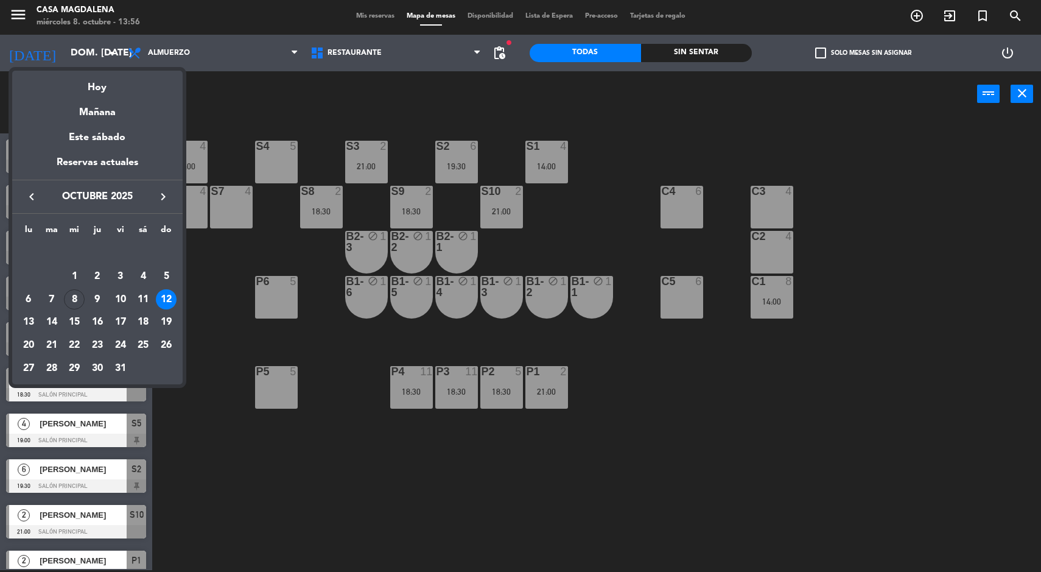
click at [104, 84] on div "Hoy" at bounding box center [97, 83] width 171 height 25
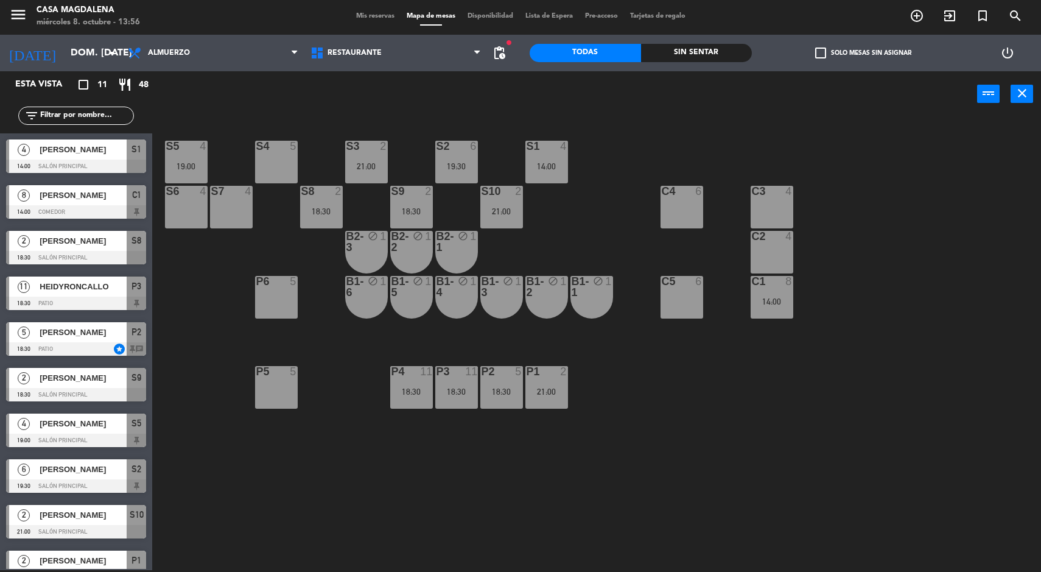
type input "mié. [DATE]"
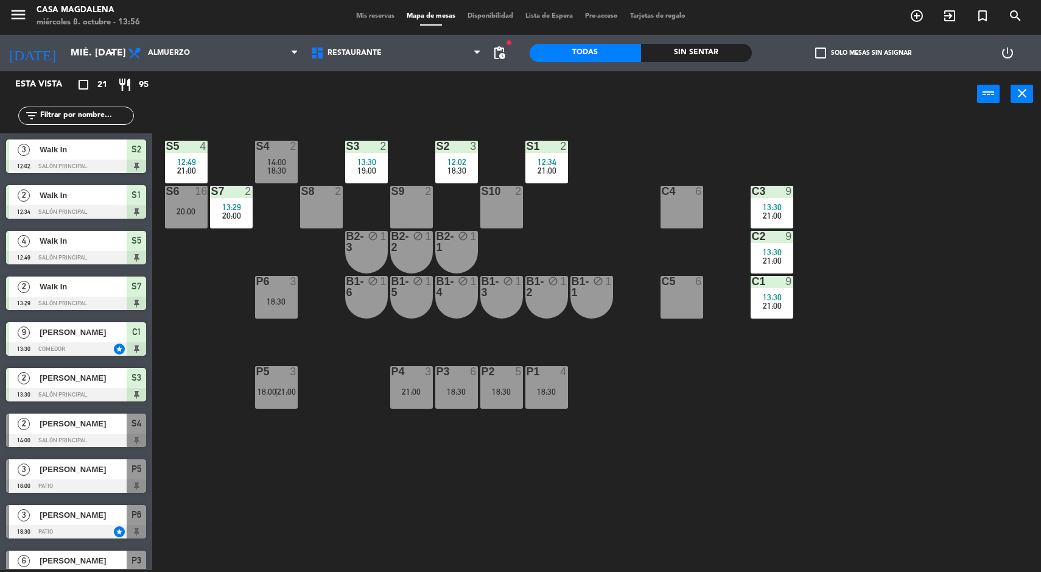
click at [686, 49] on div "Sin sentar" at bounding box center [696, 53] width 111 height 18
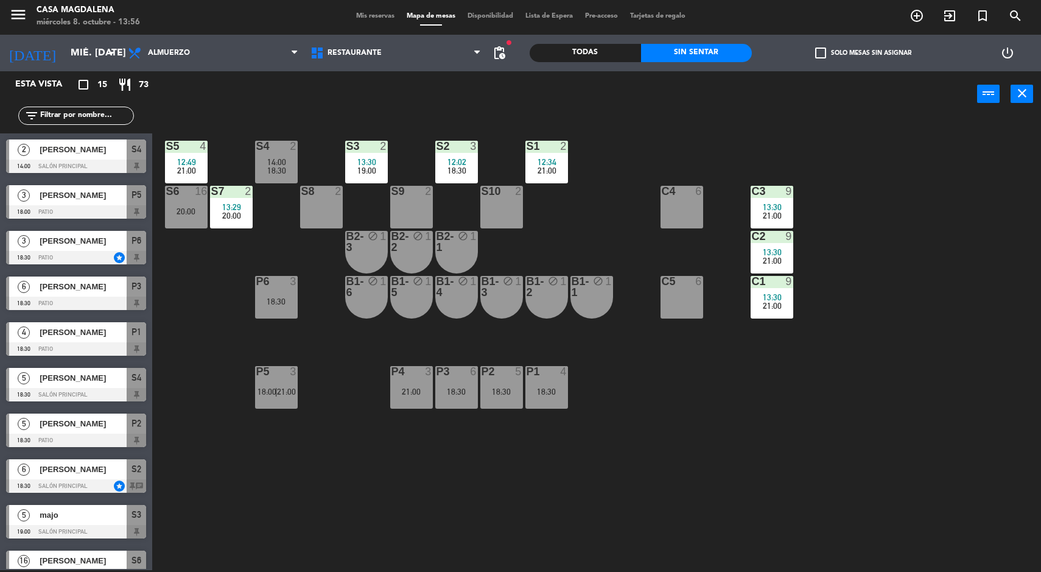
click at [266, 163] on div "14:00" at bounding box center [276, 162] width 43 height 9
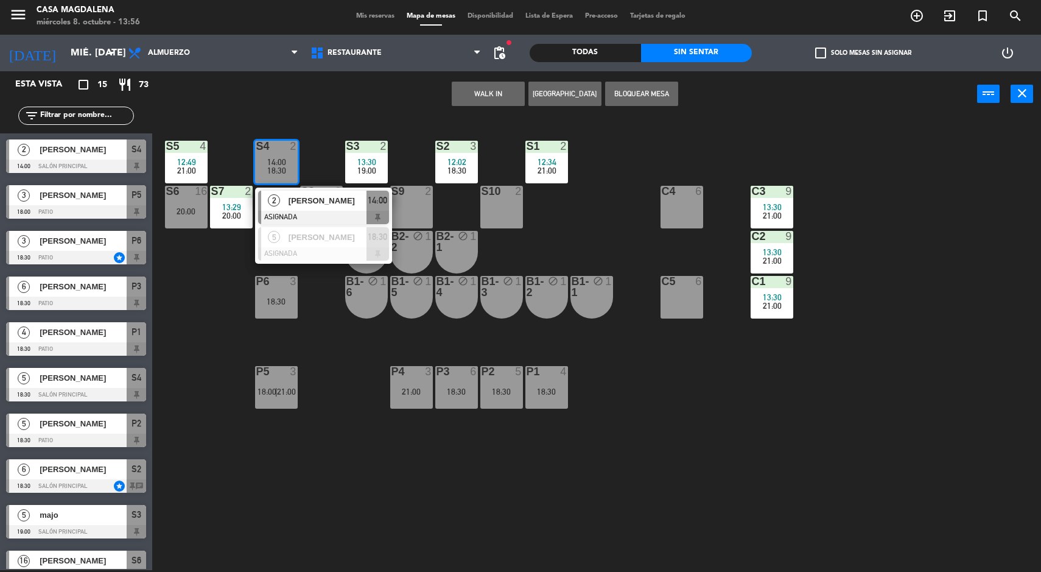
click at [342, 202] on span "[PERSON_NAME]" at bounding box center [328, 200] width 78 height 13
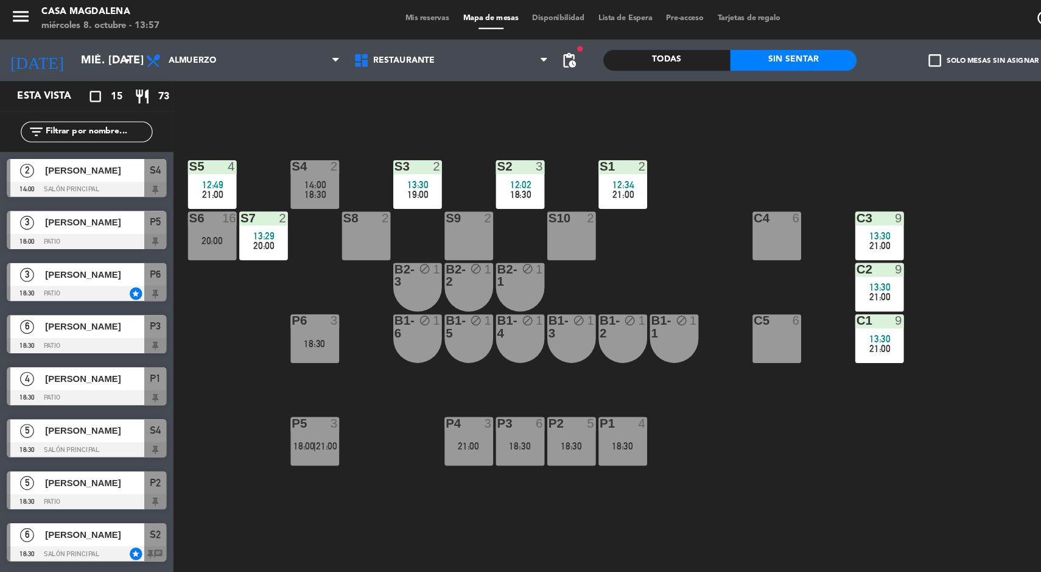
click at [350, 18] on span "Mis reservas" at bounding box center [375, 16] width 51 height 7
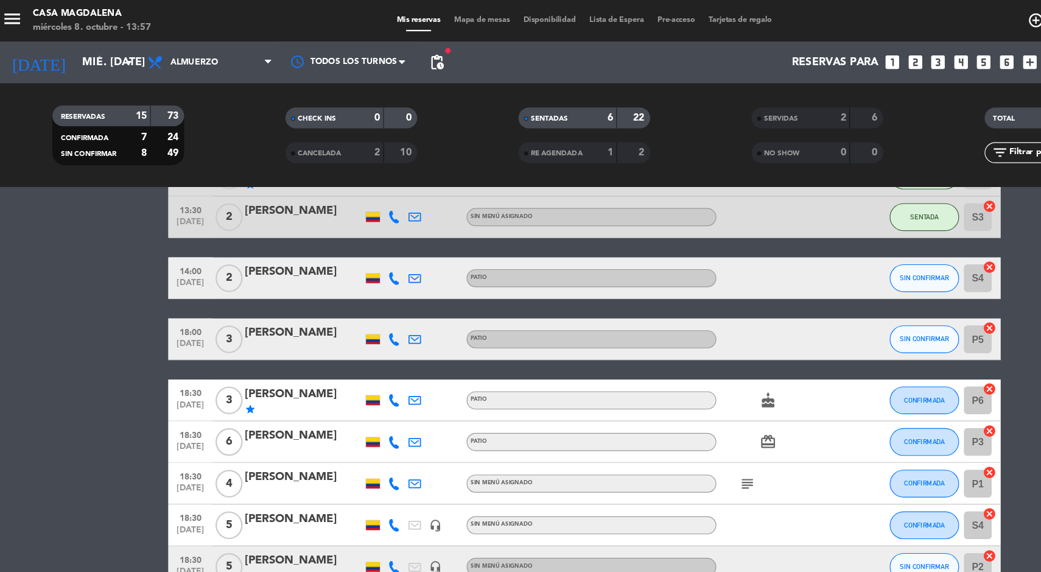
scroll to position [292, 0]
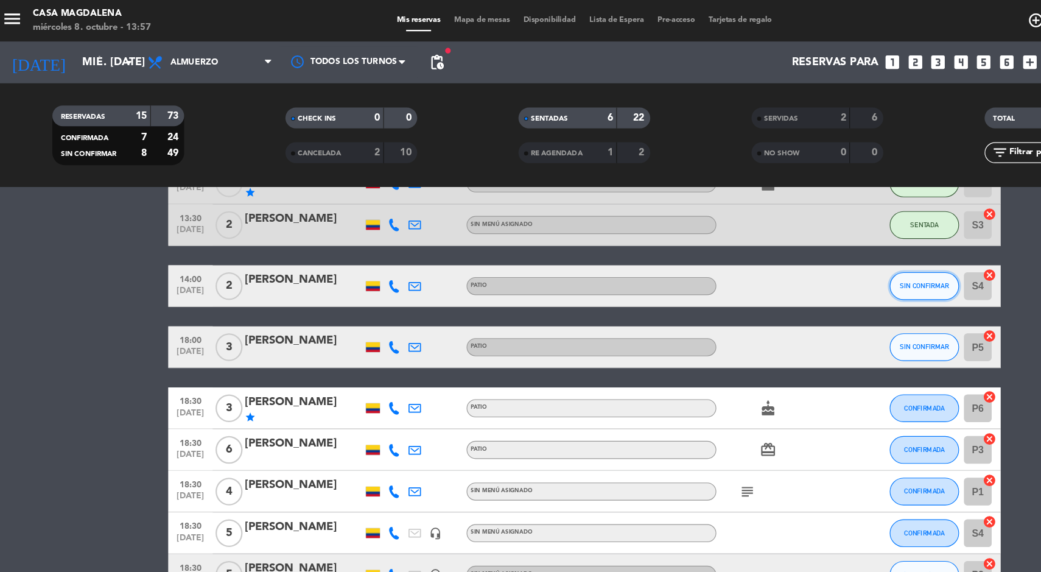
click at [822, 250] on span "SIN CONFIRMAR" at bounding box center [819, 250] width 43 height 7
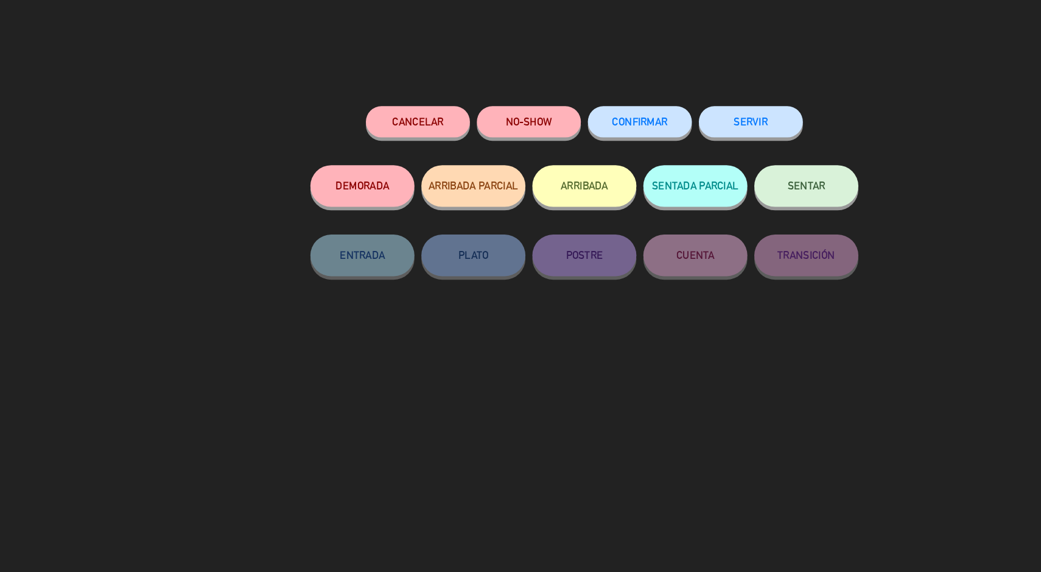
click at [539, 99] on button "CONFIRMAR" at bounding box center [569, 106] width 91 height 27
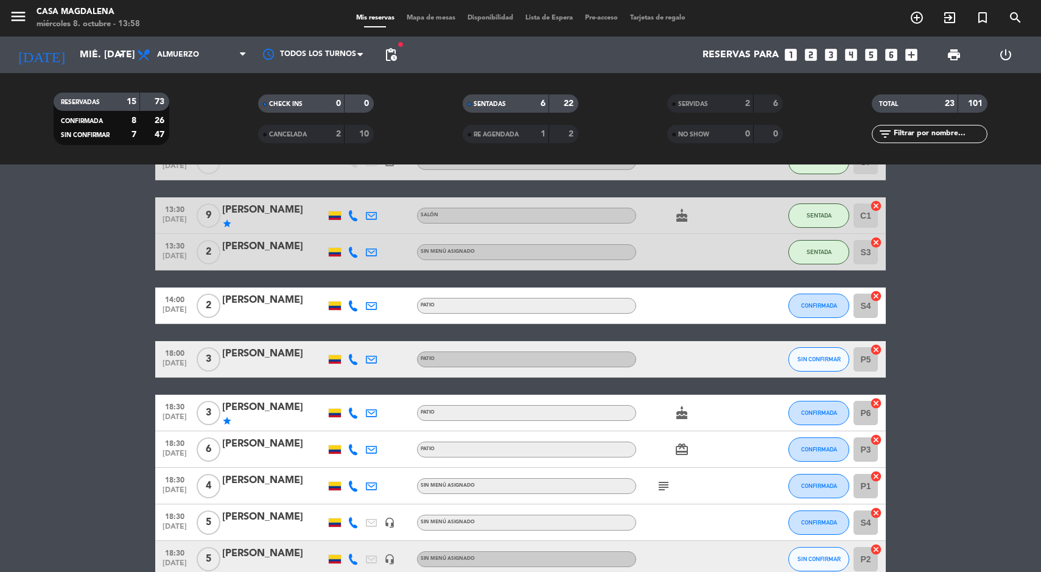
scroll to position [239, 0]
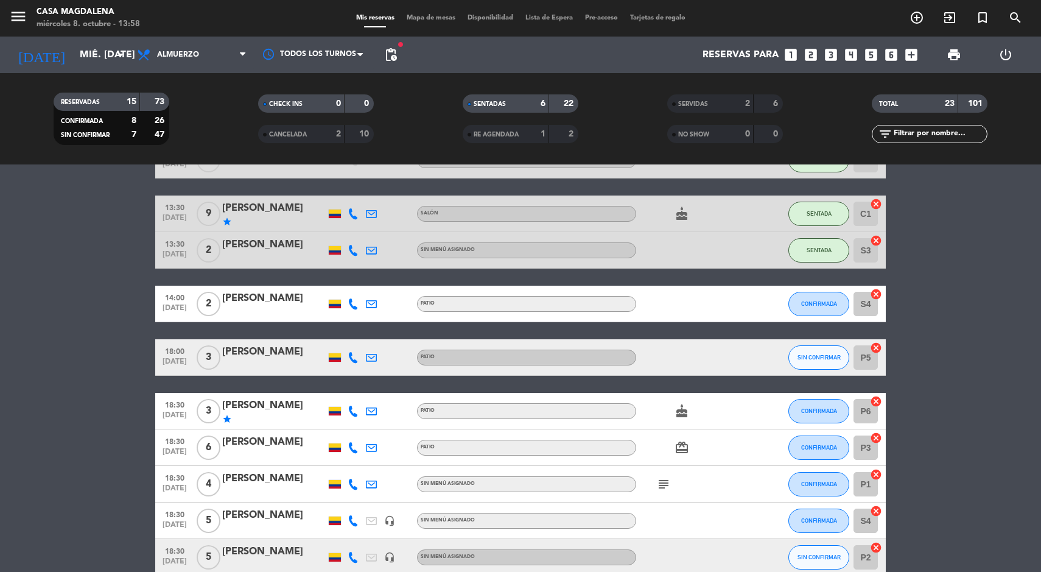
click at [687, 213] on icon "cake" at bounding box center [682, 213] width 15 height 15
click at [931, 249] on bookings-row "12:02 [DATE] 3 Walk In exit_to_app Sin menú asignado SENTADA S2 cancel 12:34 [D…" at bounding box center [520, 450] width 1041 height 938
click at [420, 19] on span "Mapa de mesas" at bounding box center [431, 18] width 61 height 7
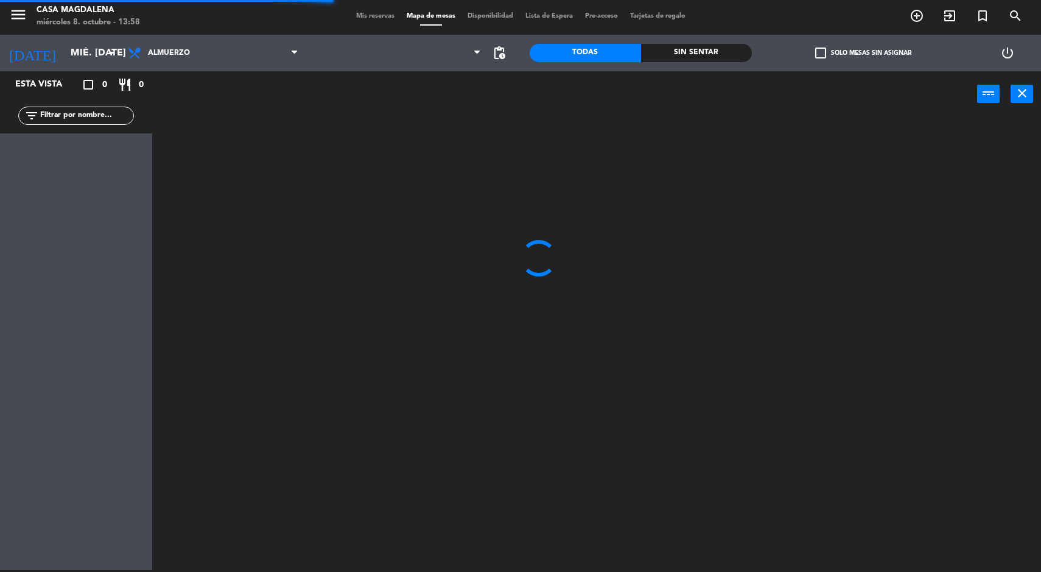
click at [1, 141] on div "Esta vista crop_square 0 restaurant 0 filter_list" at bounding box center [76, 320] width 152 height 499
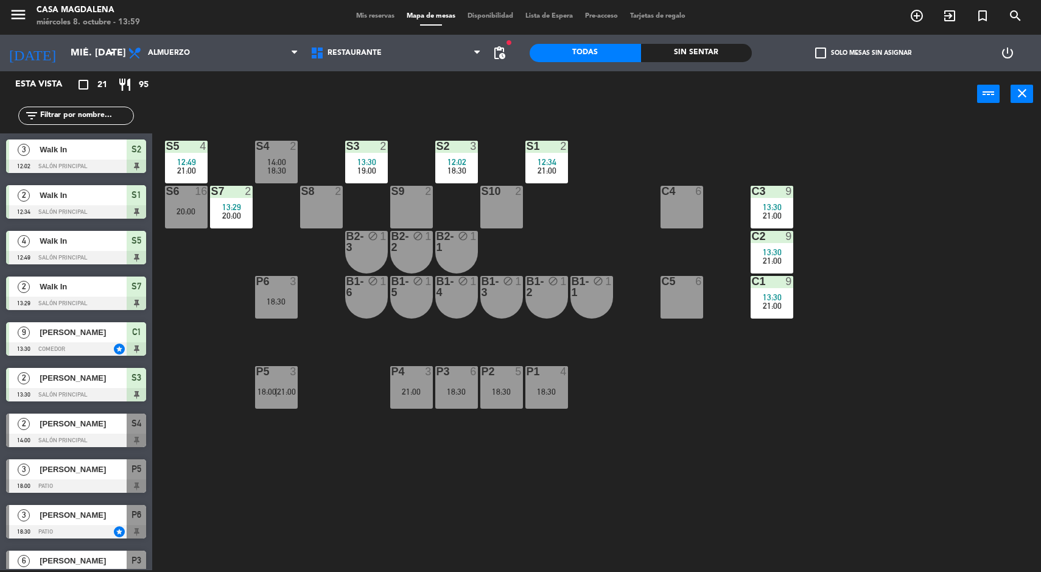
click at [673, 60] on div "Sin sentar" at bounding box center [696, 53] width 111 height 18
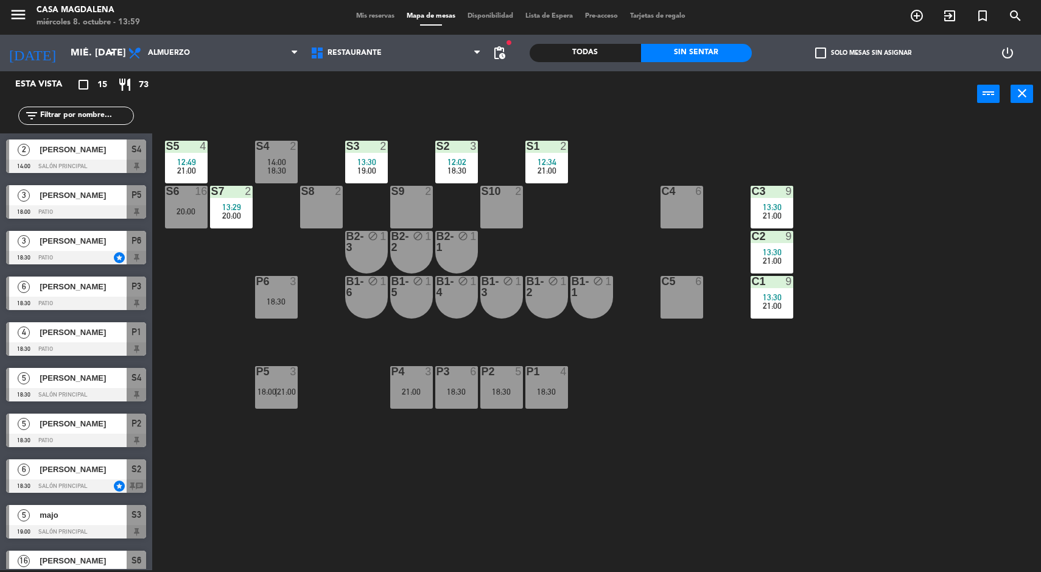
click at [565, 396] on div "P1 4 18:30" at bounding box center [547, 387] width 43 height 43
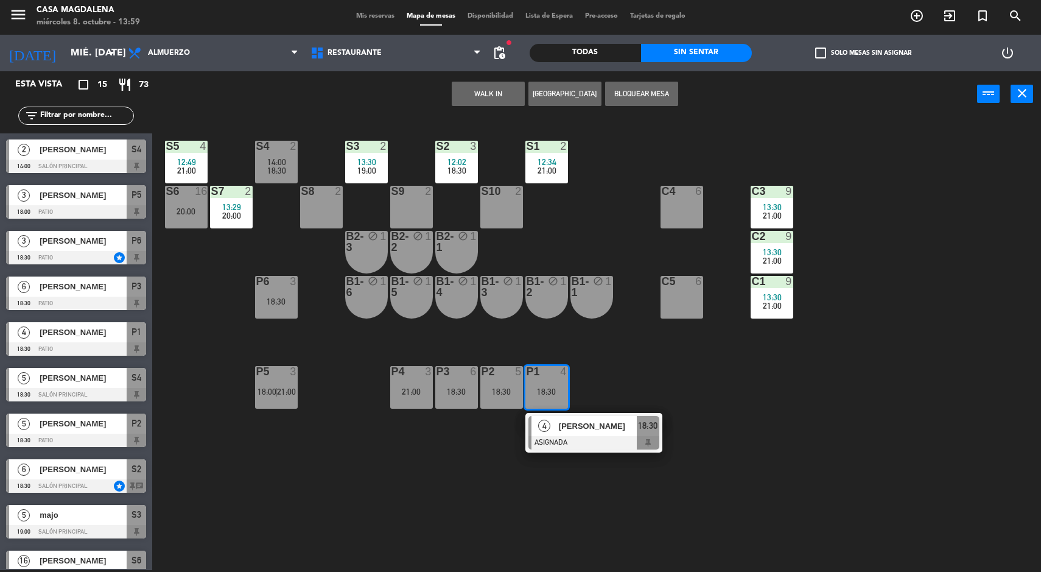
click at [527, 383] on div "P1 4 18:30" at bounding box center [547, 387] width 43 height 43
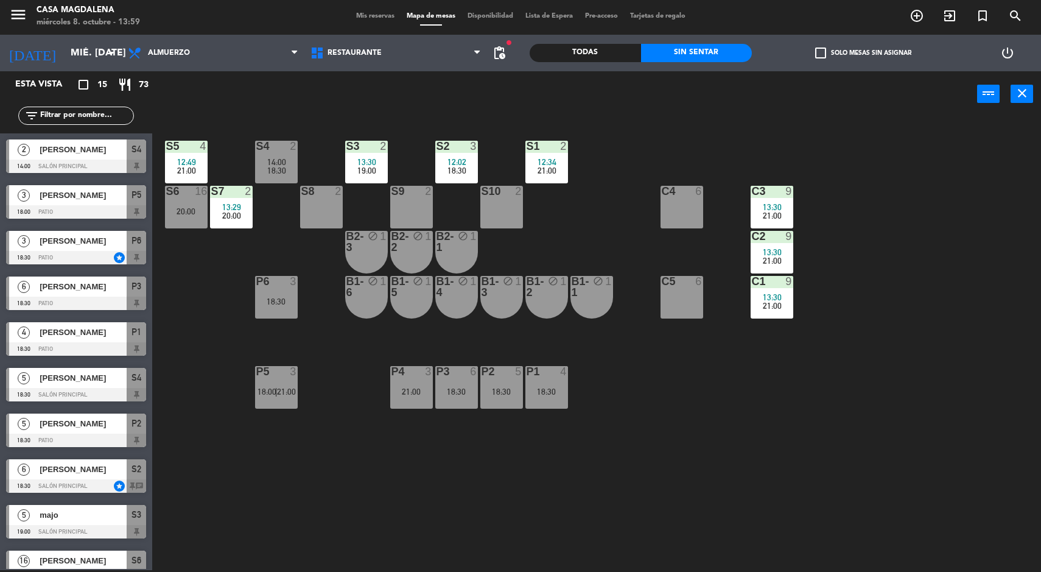
click at [482, 372] on div "P2" at bounding box center [482, 371] width 1 height 11
click at [454, 379] on div "P3 6 18:30" at bounding box center [456, 387] width 43 height 43
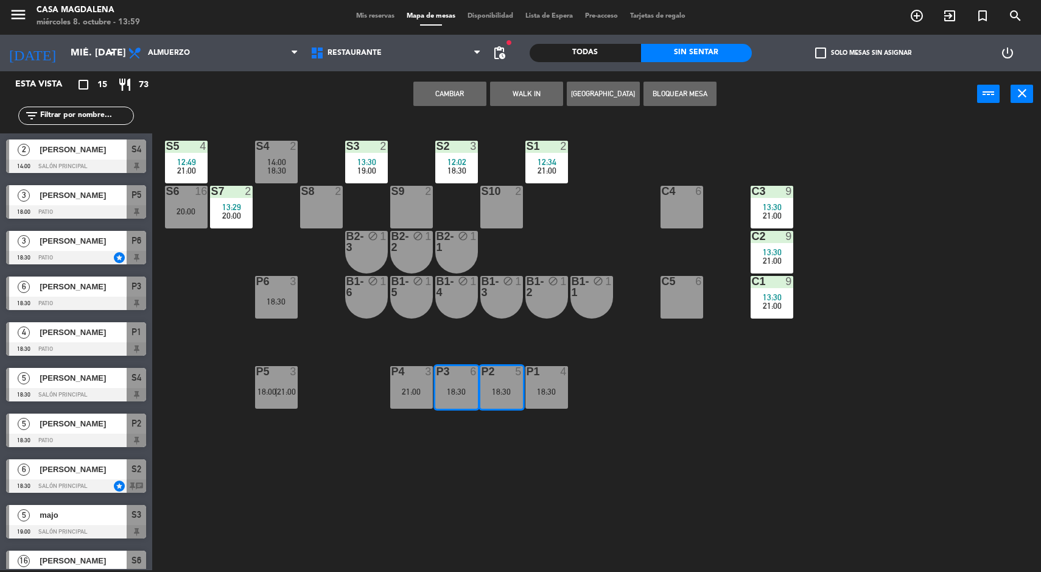
click at [413, 382] on div "P4 3 21:00" at bounding box center [411, 387] width 43 height 43
click at [552, 375] on div at bounding box center [547, 371] width 20 height 11
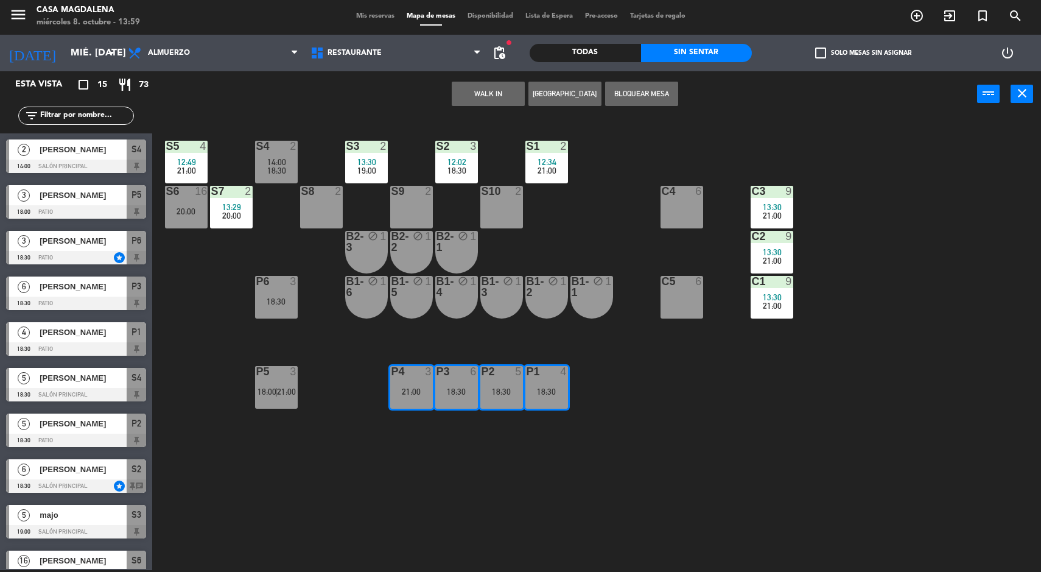
click at [472, 93] on button "WALK IN" at bounding box center [488, 94] width 73 height 24
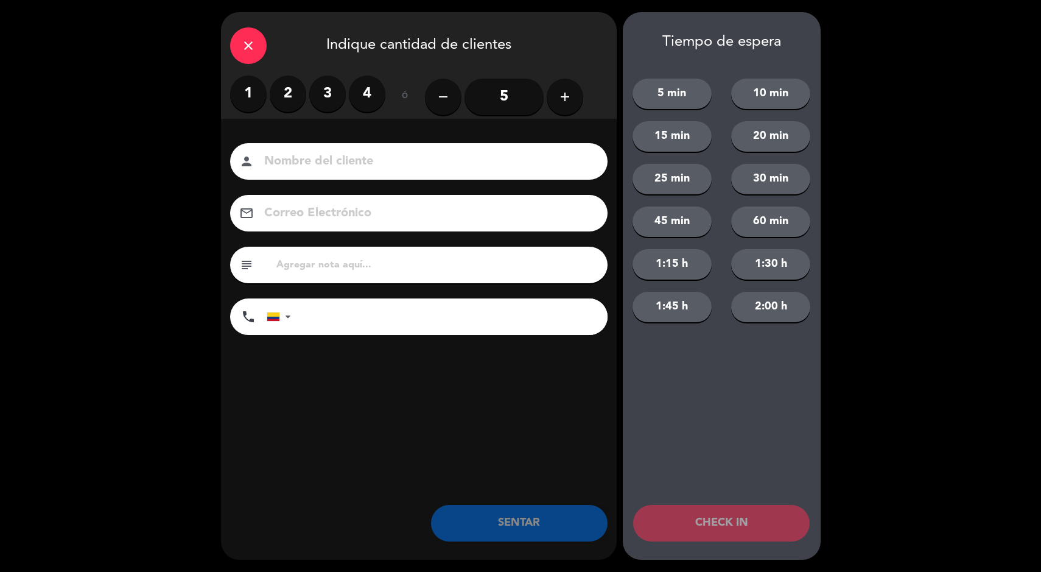
click at [234, 86] on label "1" at bounding box center [248, 94] width 37 height 37
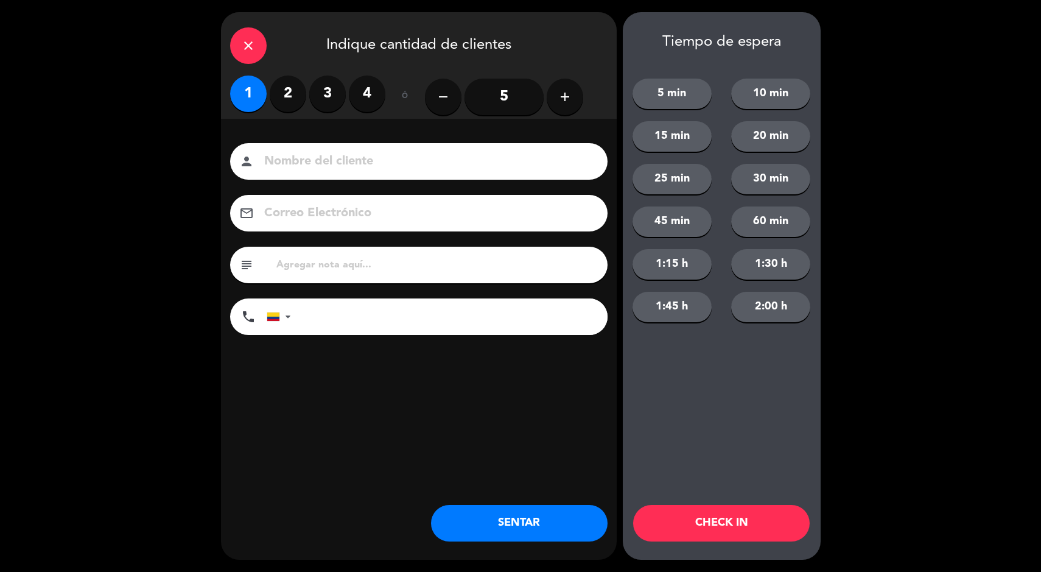
click at [532, 522] on button "SENTAR" at bounding box center [519, 523] width 177 height 37
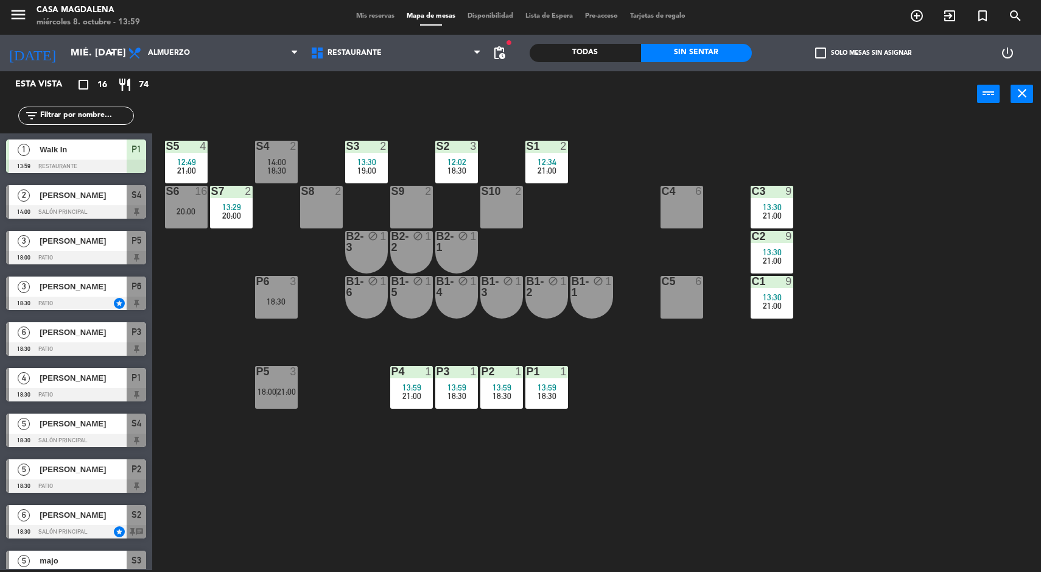
click at [649, 519] on div "S5 4 12:49 21:00 S4 2 14:00 18:30 S3 2 13:30 19:00 S2 3 12:02 18:30 S1 2 12:34 …" at bounding box center [602, 345] width 879 height 453
click at [370, 16] on span "Mis reservas" at bounding box center [375, 16] width 51 height 7
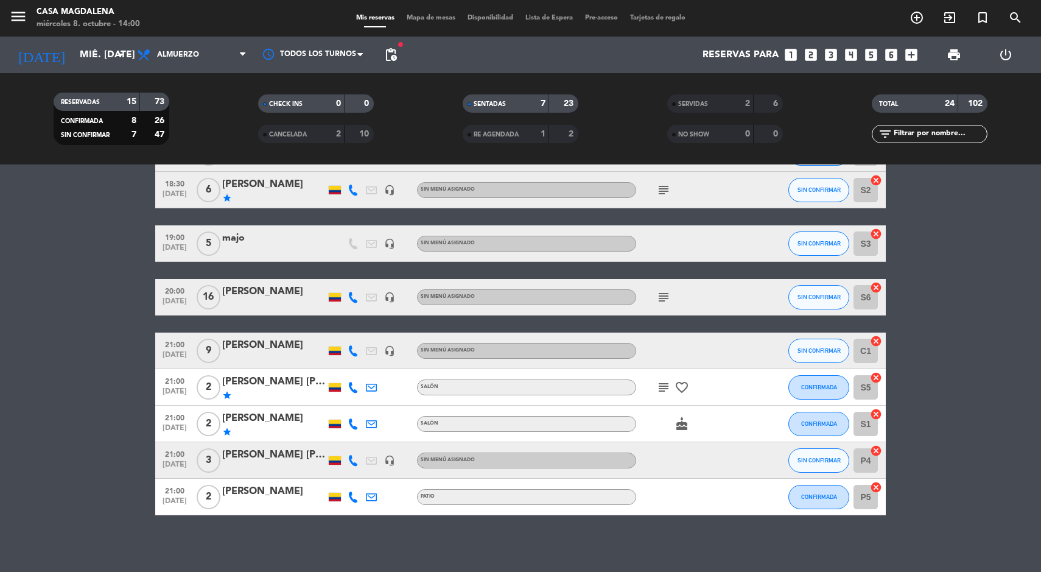
scroll to position [701, 0]
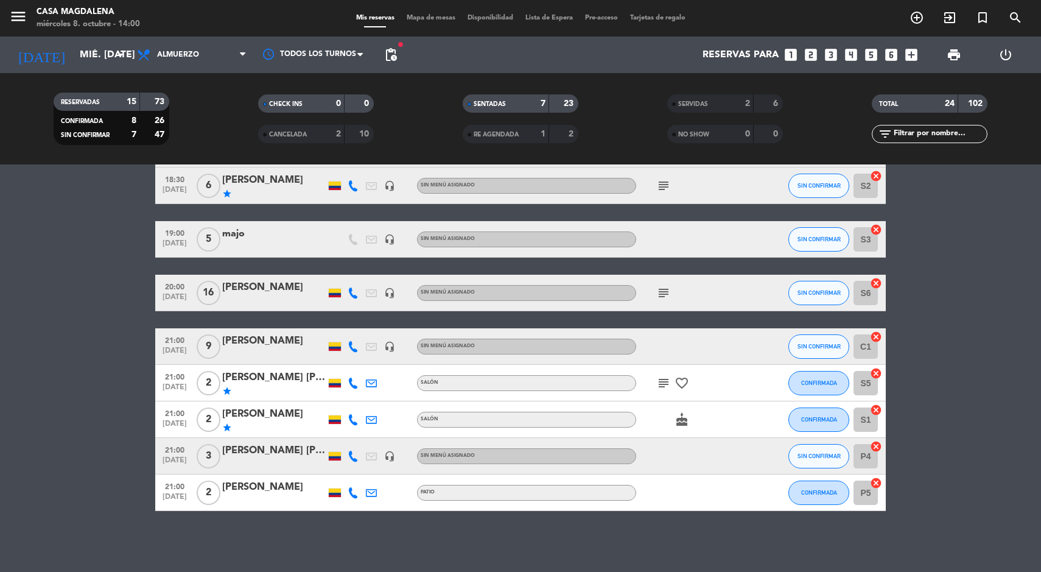
click at [413, 15] on span "Mapa de mesas" at bounding box center [431, 18] width 61 height 7
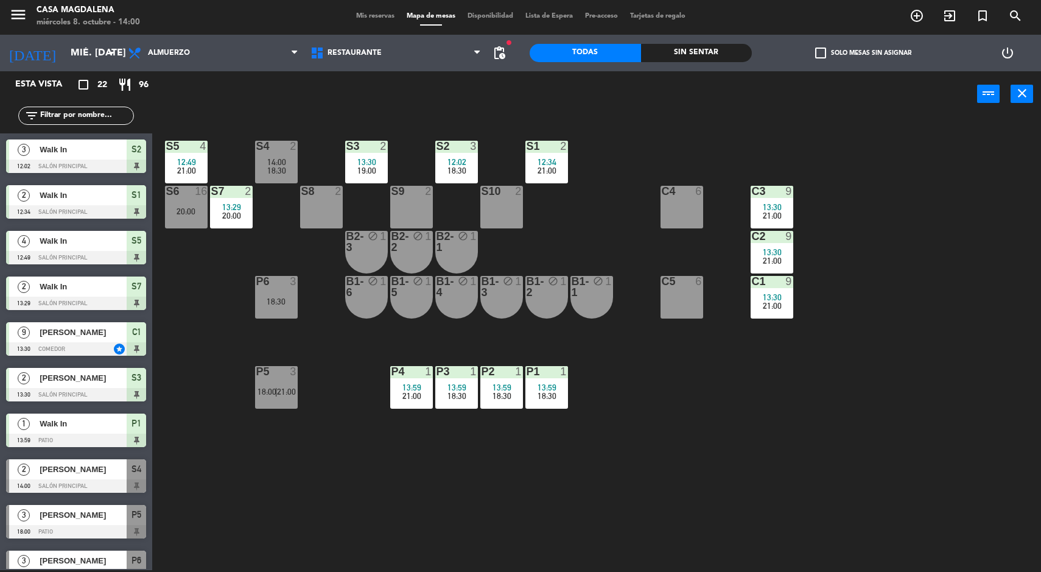
click at [700, 52] on div "Sin sentar" at bounding box center [696, 53] width 111 height 18
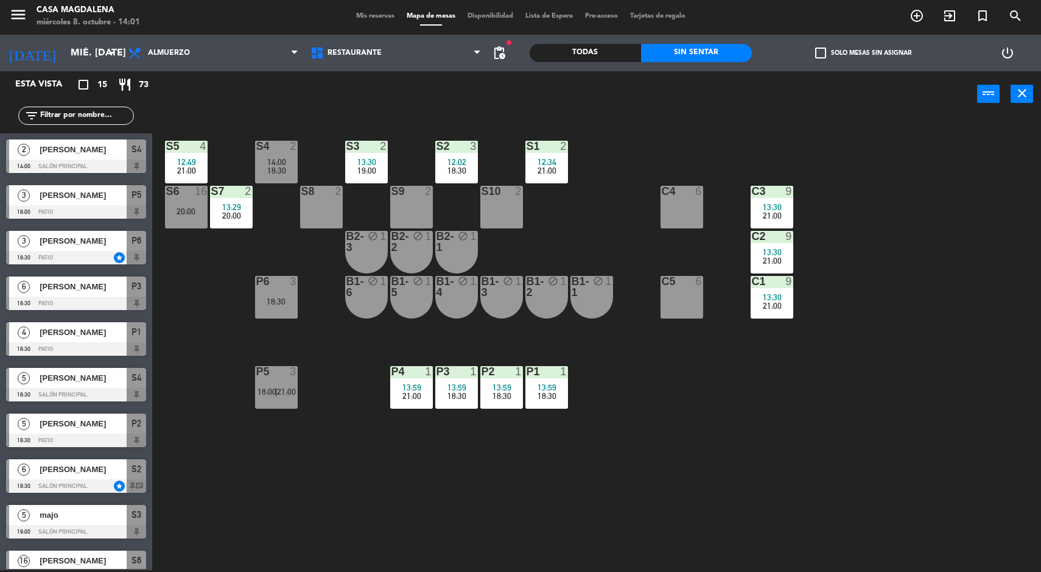
click at [545, 387] on span "13:59" at bounding box center [547, 387] width 19 height 10
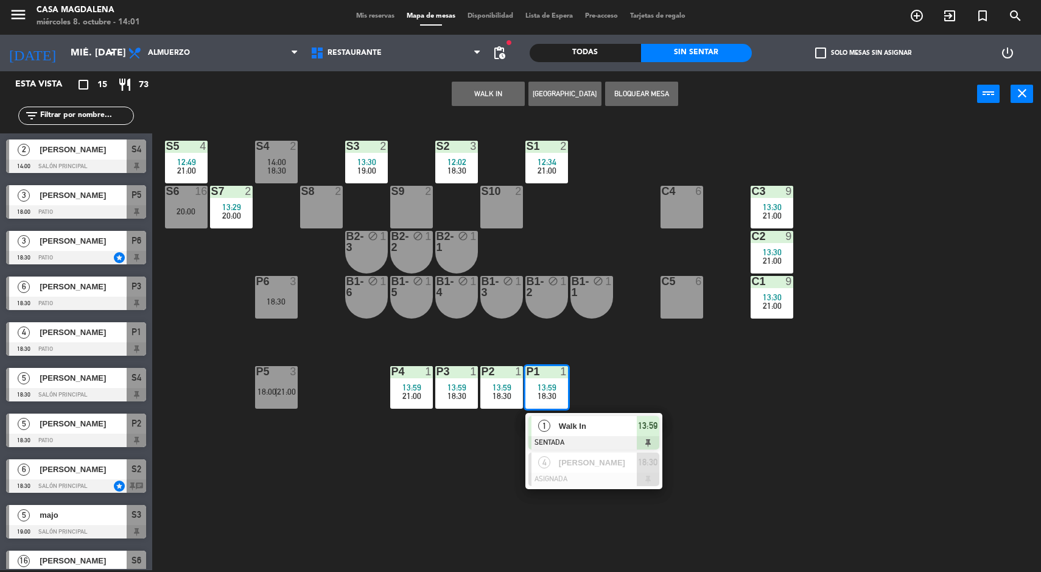
click at [617, 432] on div "Walk In" at bounding box center [597, 426] width 79 height 20
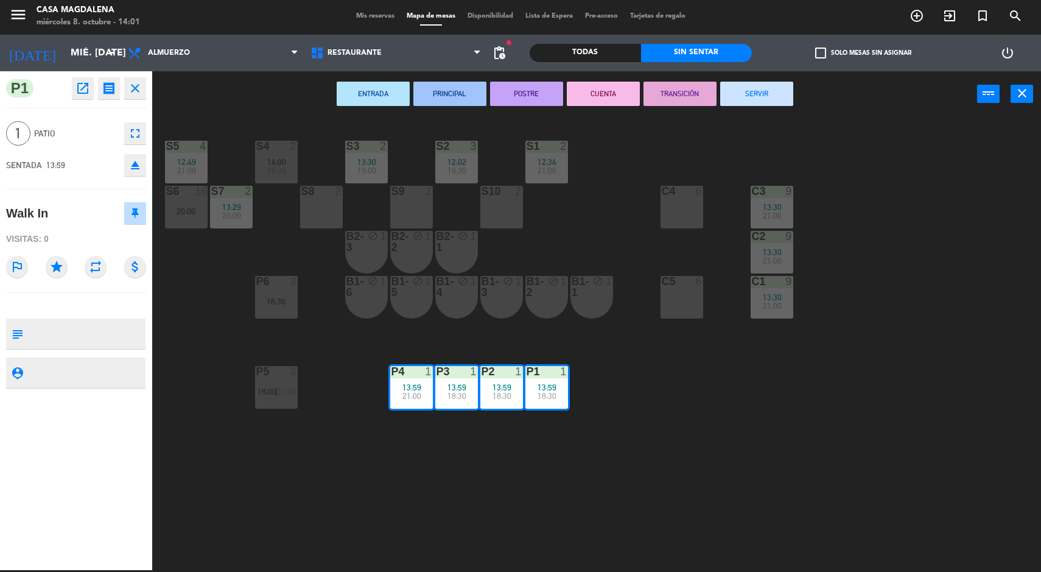
click at [544, 512] on div "S5 4 12:49 21:00 S4 2 14:00 18:30 S3 2 13:30 19:00 S2 3 12:02 18:30 S1 2 12:34 …" at bounding box center [602, 345] width 879 height 453
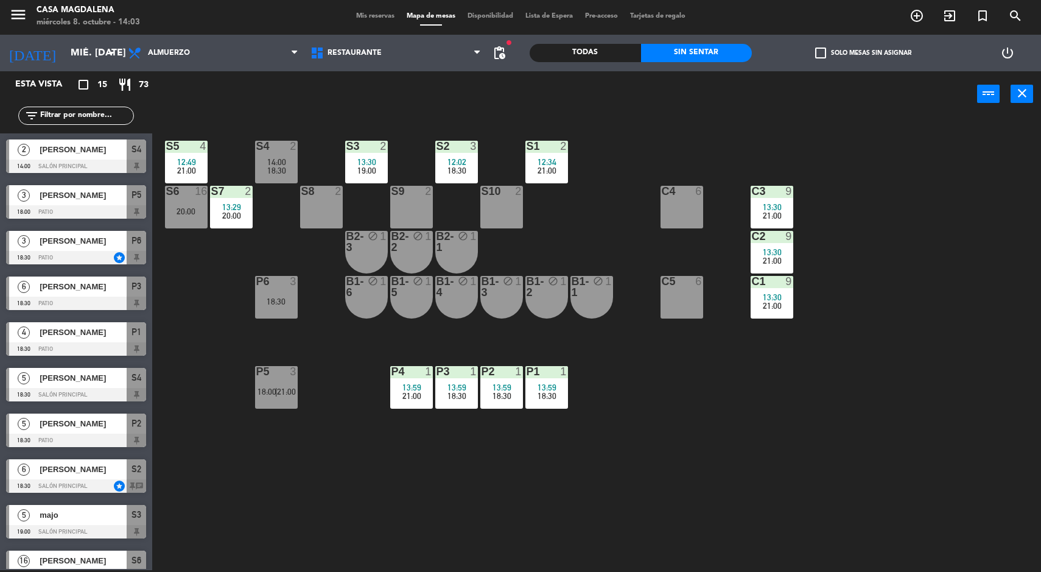
click at [52, 163] on div at bounding box center [76, 166] width 140 height 13
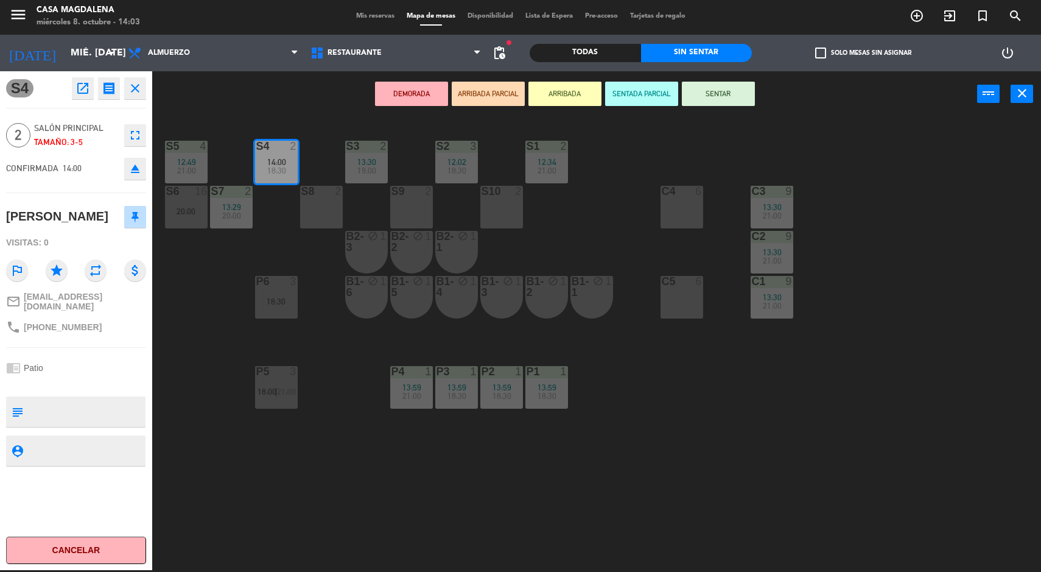
click at [717, 60] on div "Sin sentar" at bounding box center [696, 53] width 111 height 18
click at [738, 102] on button "SENTAR" at bounding box center [718, 94] width 73 height 24
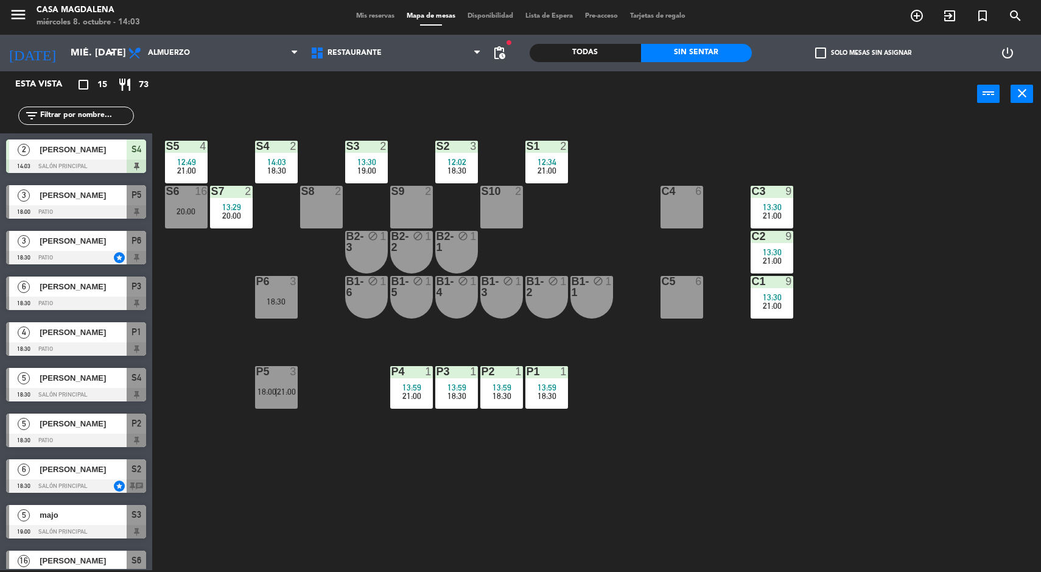
click at [757, 465] on div "S5 4 12:49 21:00 S4 2 14:03 18:30 S3 2 13:30 19:00 S2 3 12:02 18:30 S1 2 12:34 …" at bounding box center [602, 345] width 879 height 453
click at [544, 143] on div at bounding box center [547, 146] width 20 height 11
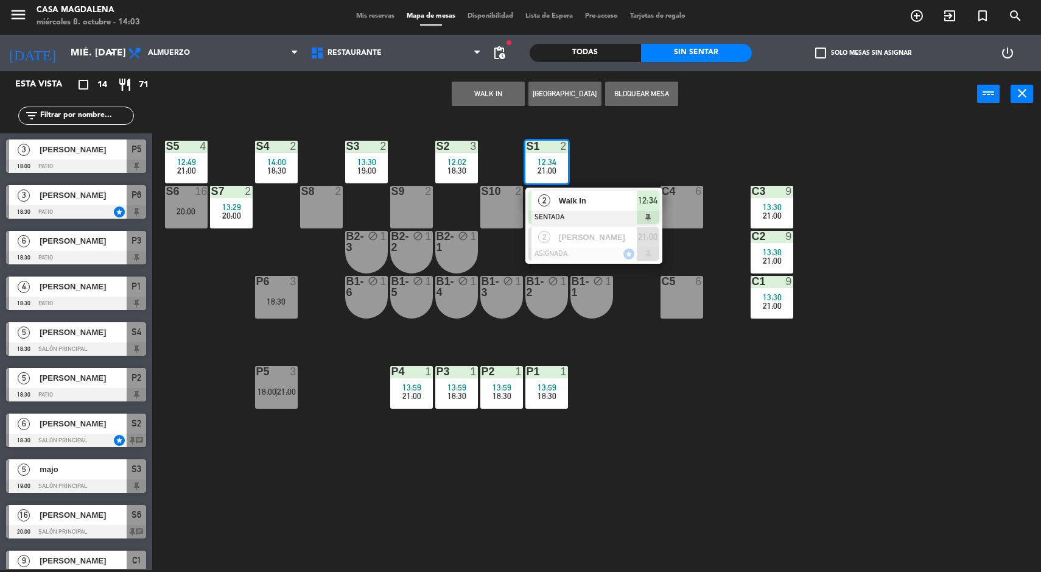
click at [609, 201] on span "Walk In" at bounding box center [598, 200] width 78 height 13
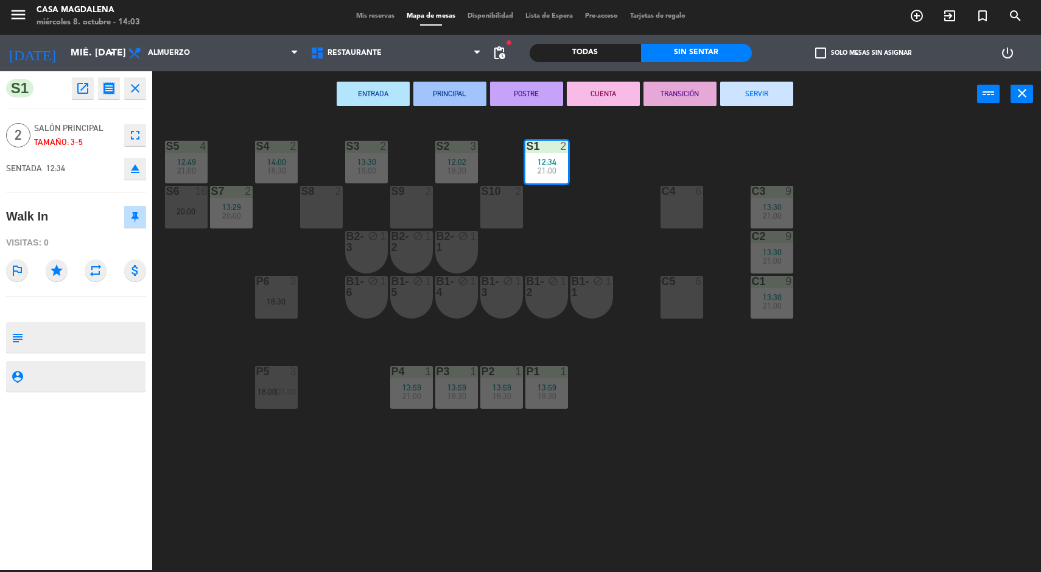
click at [750, 89] on button "SERVIR" at bounding box center [756, 94] width 73 height 24
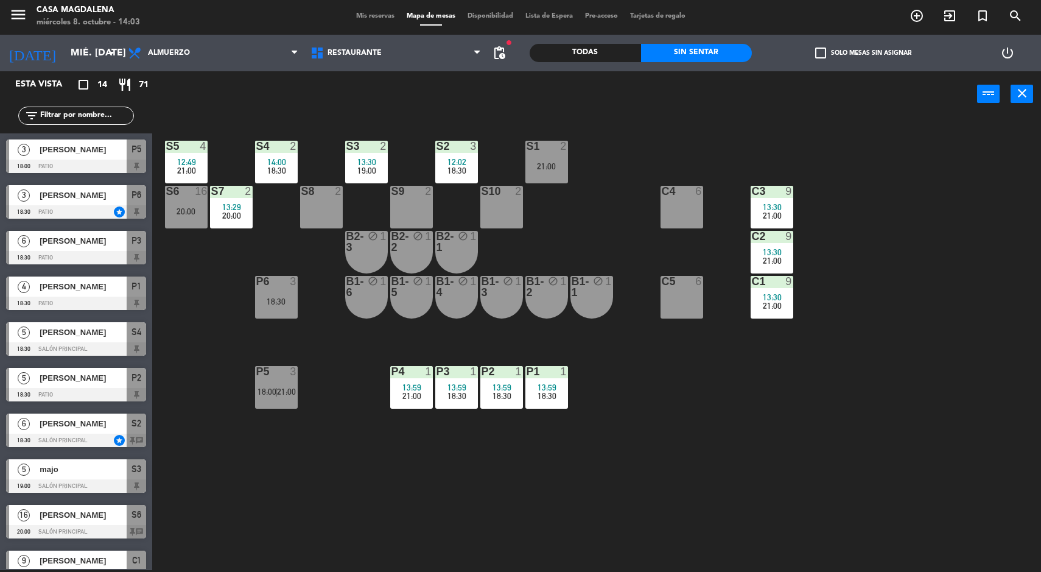
click at [971, 343] on div "S5 4 12:49 21:00 S4 2 14:00 18:30 S3 2 13:30 19:00 S2 3 12:02 18:30 S1 2 21:00 …" at bounding box center [602, 345] width 879 height 453
click at [977, 417] on div "S5 4 12:49 21:00 S4 2 14:00 18:30 S3 2 13:30 19:00 S2 3 12:02 18:30 S1 2 21:00 …" at bounding box center [602, 345] width 879 height 453
